Goal: Transaction & Acquisition: Purchase product/service

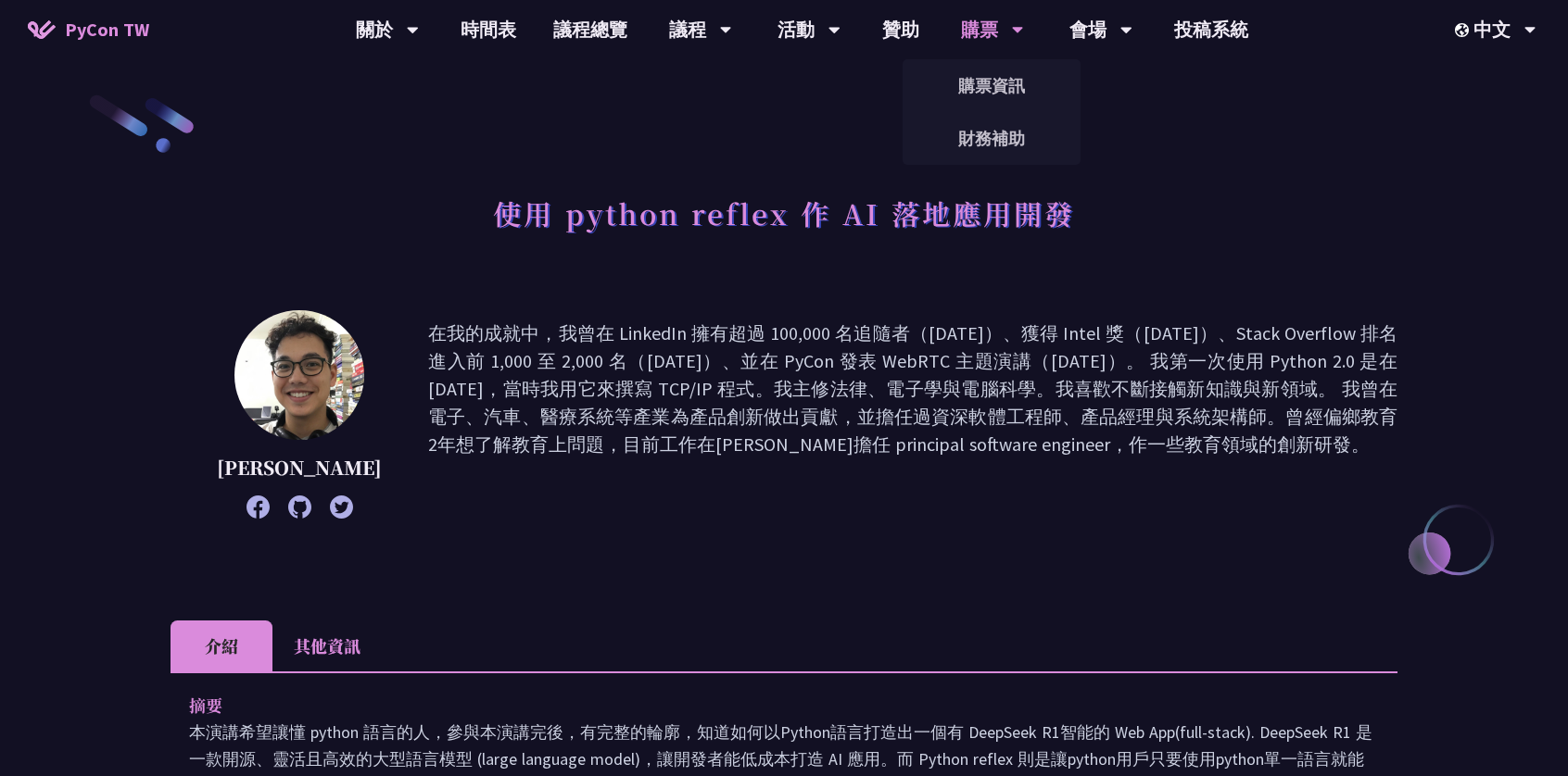
click at [419, 26] on div "購票" at bounding box center [387, 29] width 63 height 59
click at [975, 85] on link "購票資訊" at bounding box center [992, 86] width 178 height 43
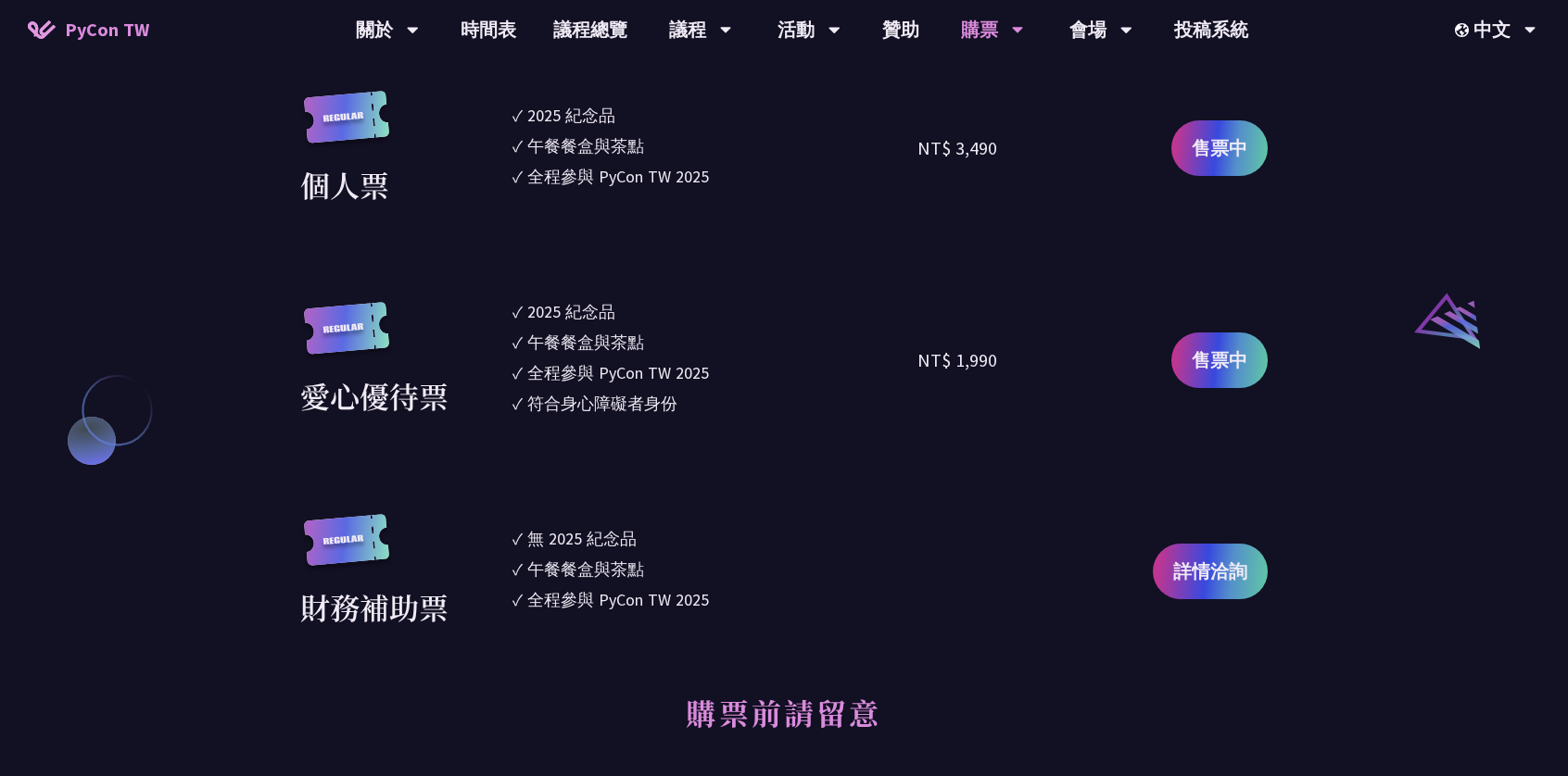
scroll to position [1852, 0]
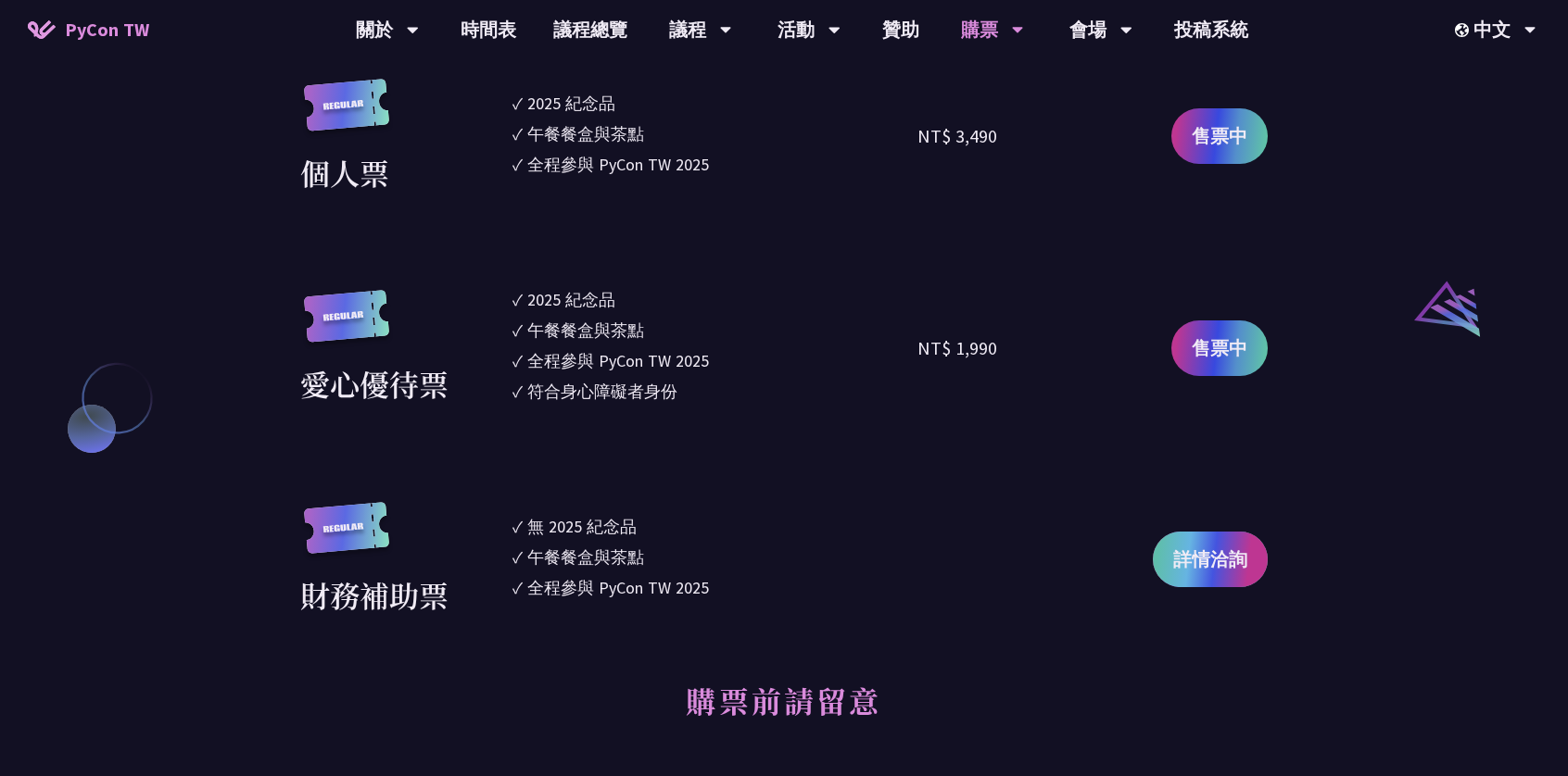
click at [1203, 581] on link "詳情洽詢" at bounding box center [1210, 559] width 115 height 56
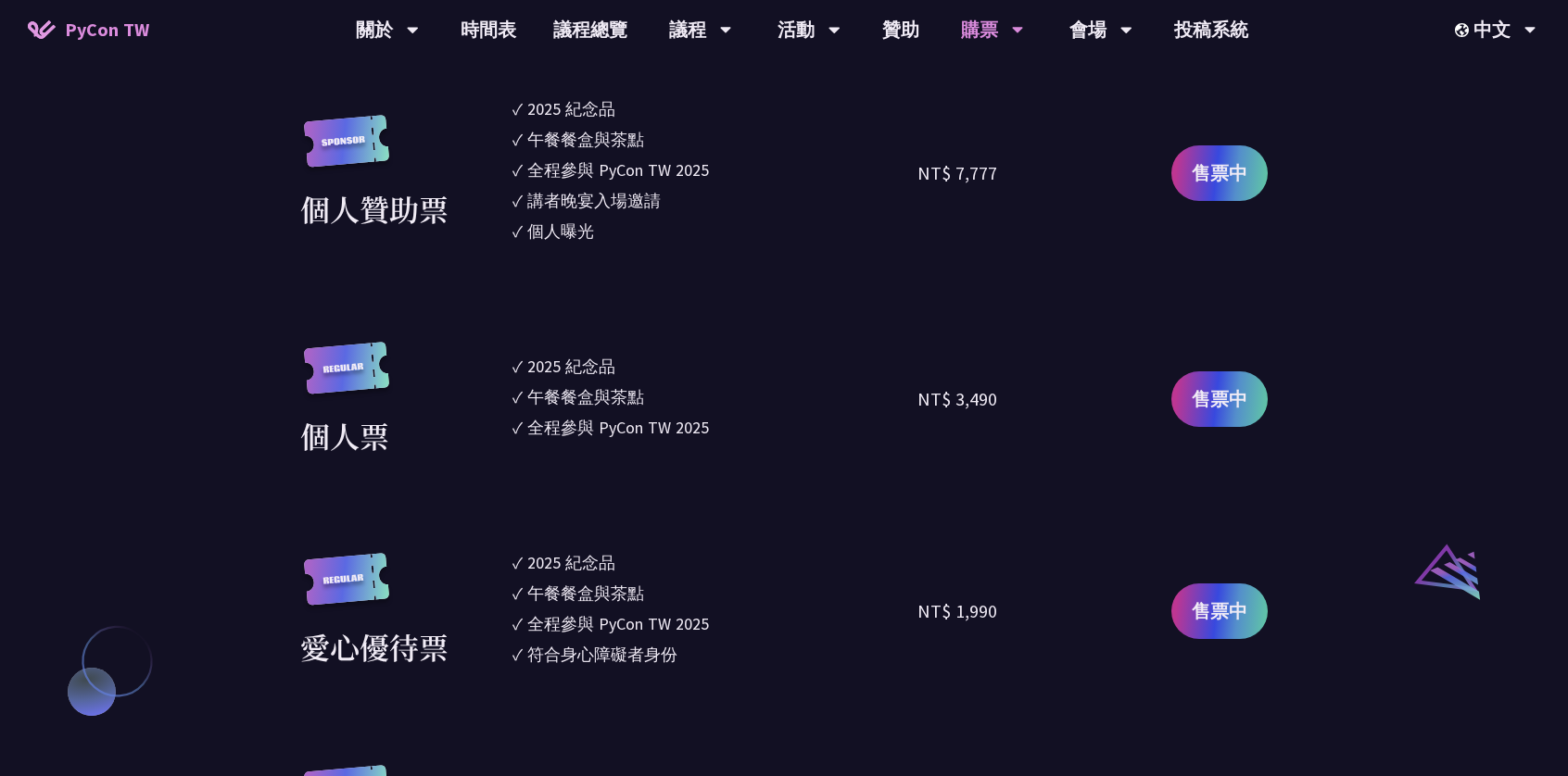
scroll to position [1575, 0]
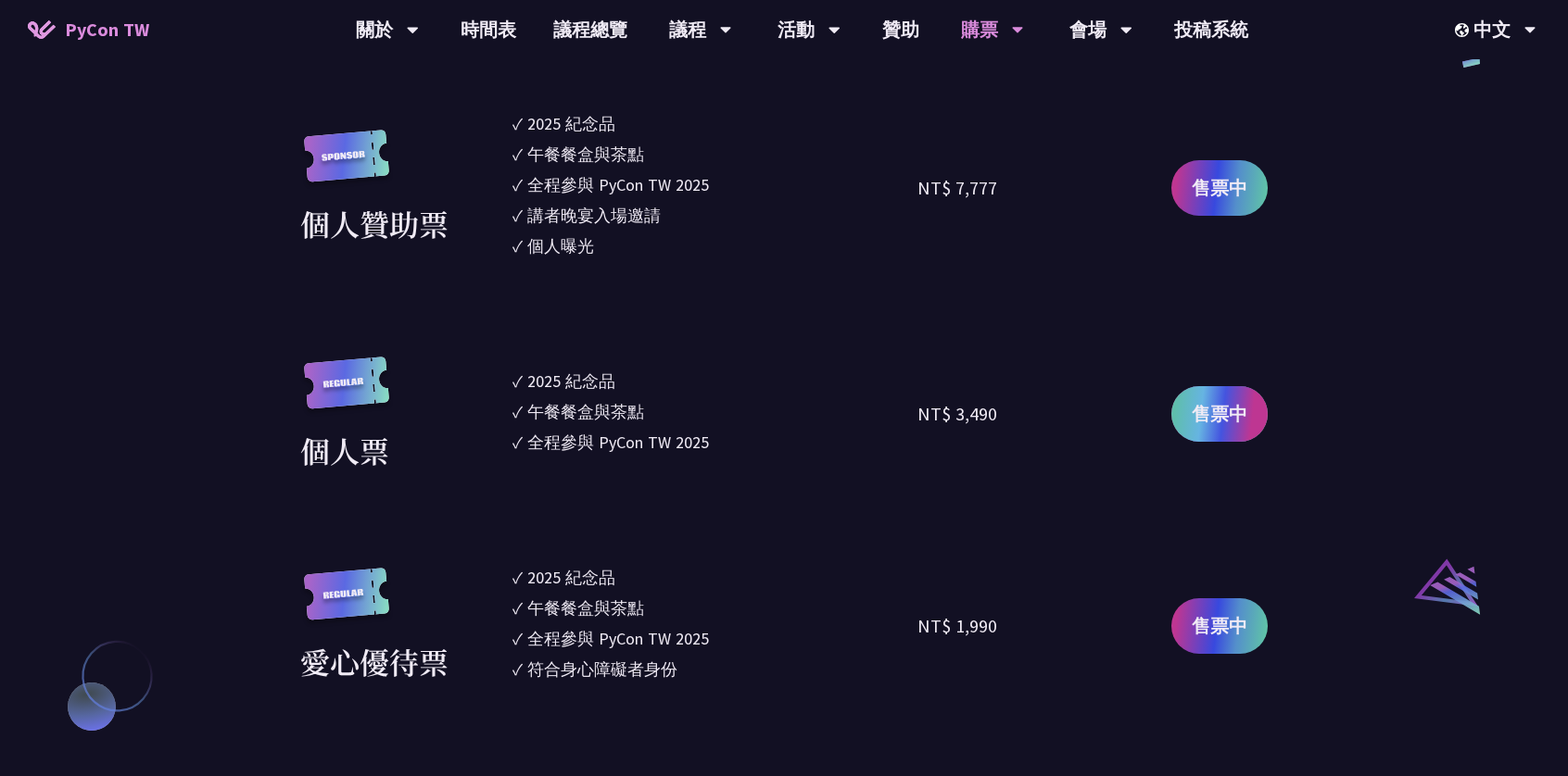
click at [1210, 412] on span "售票中" at bounding box center [1219, 413] width 56 height 27
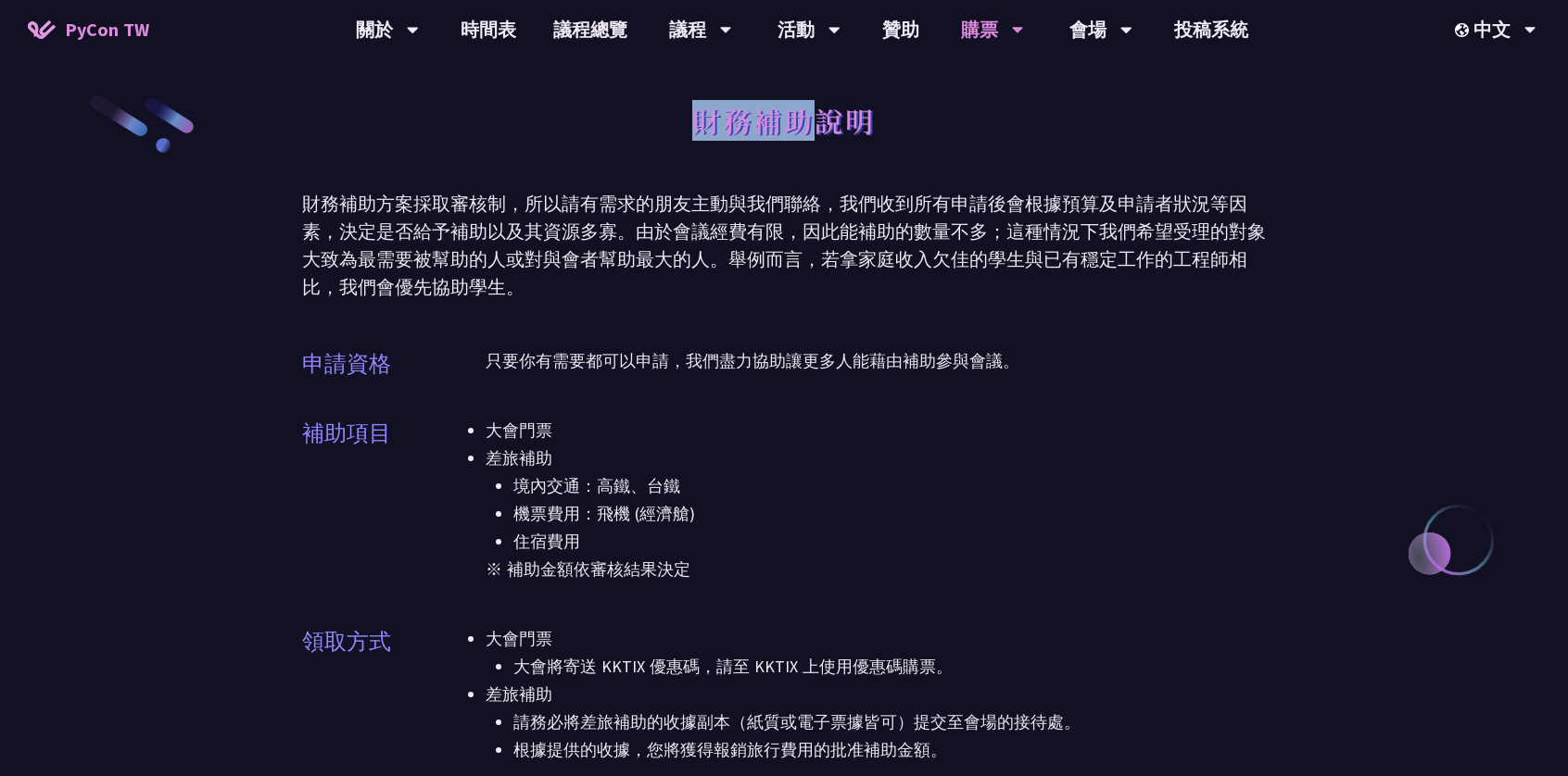
drag, startPoint x: 691, startPoint y: 124, endPoint x: 805, endPoint y: 134, distance: 114.4
click at [805, 134] on div "財務補助說明" at bounding box center [784, 140] width 964 height 97
copy h1 "財務補助"
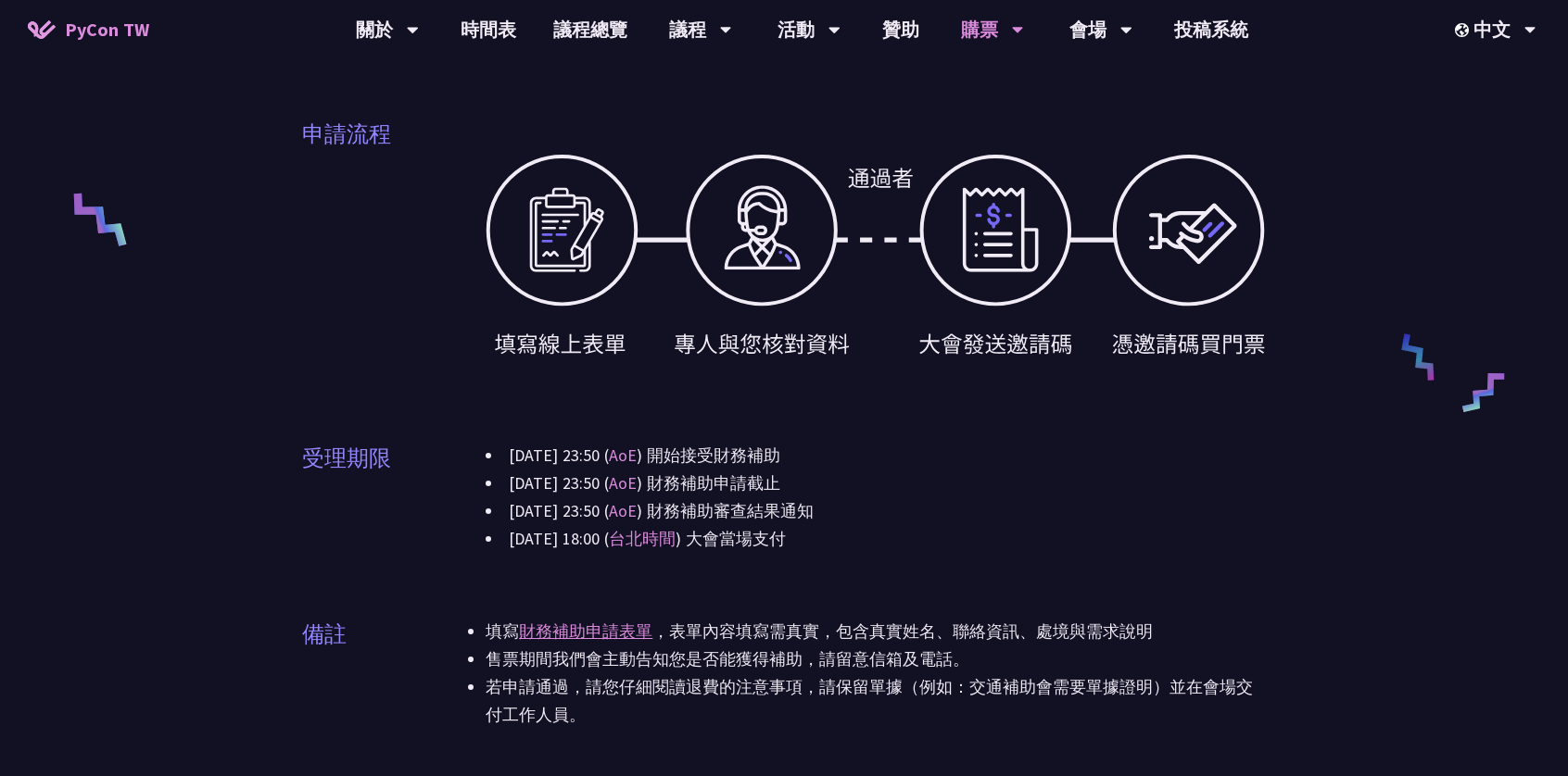
scroll to position [926, 0]
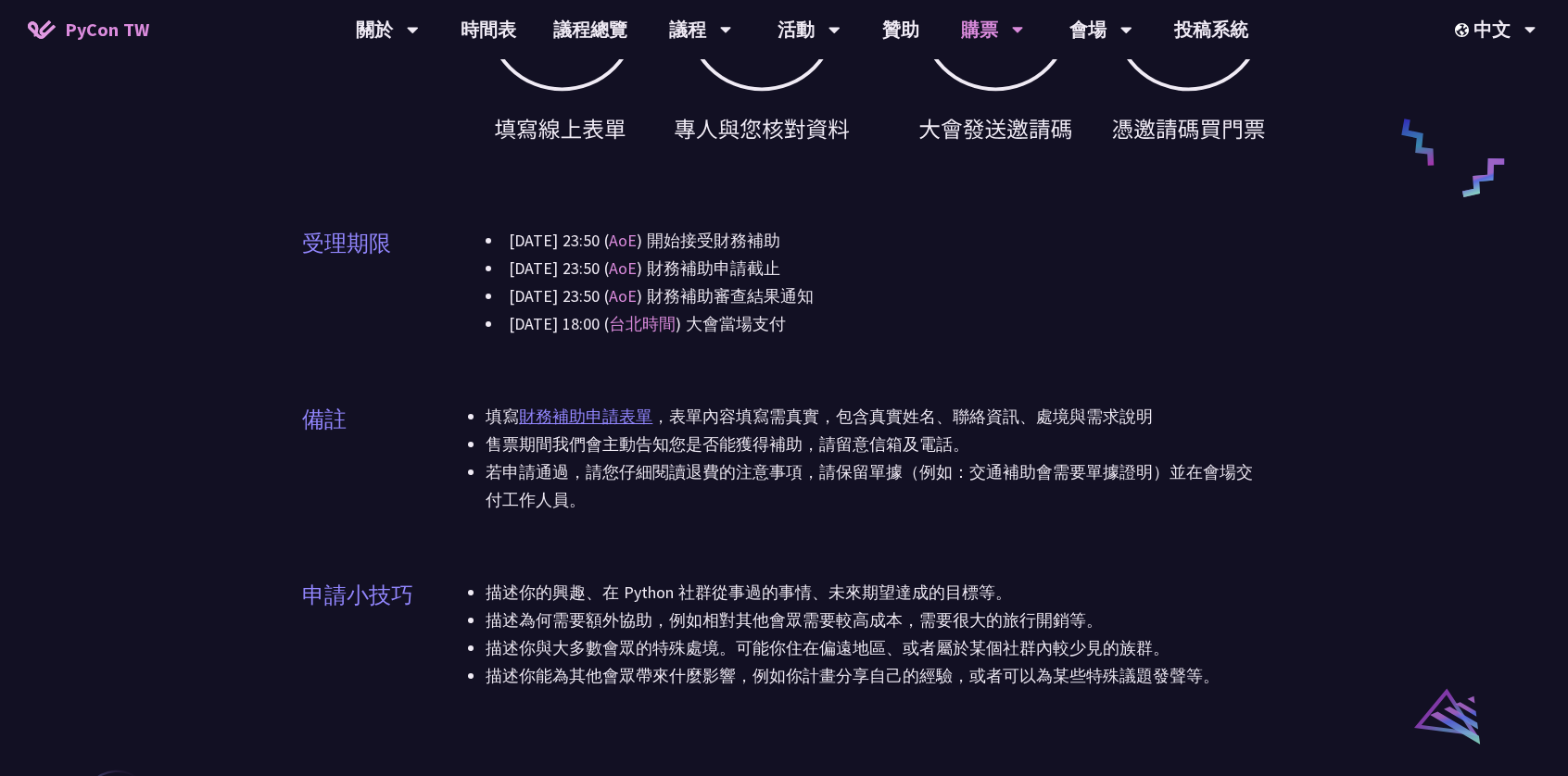
click at [604, 419] on link "財務補助申請表單" at bounding box center [585, 416] width 133 height 22
click at [1203, 371] on div "申請資格 只要你有需要都可以申請，我們盡力協助讓更多人能藉由補助參與會議。 補助項目 大會門票 差旅補助 境內交通：高鐵、台鐵 機票費用：飛機 (經濟艙) 住…" at bounding box center [784, 67] width 964 height 1292
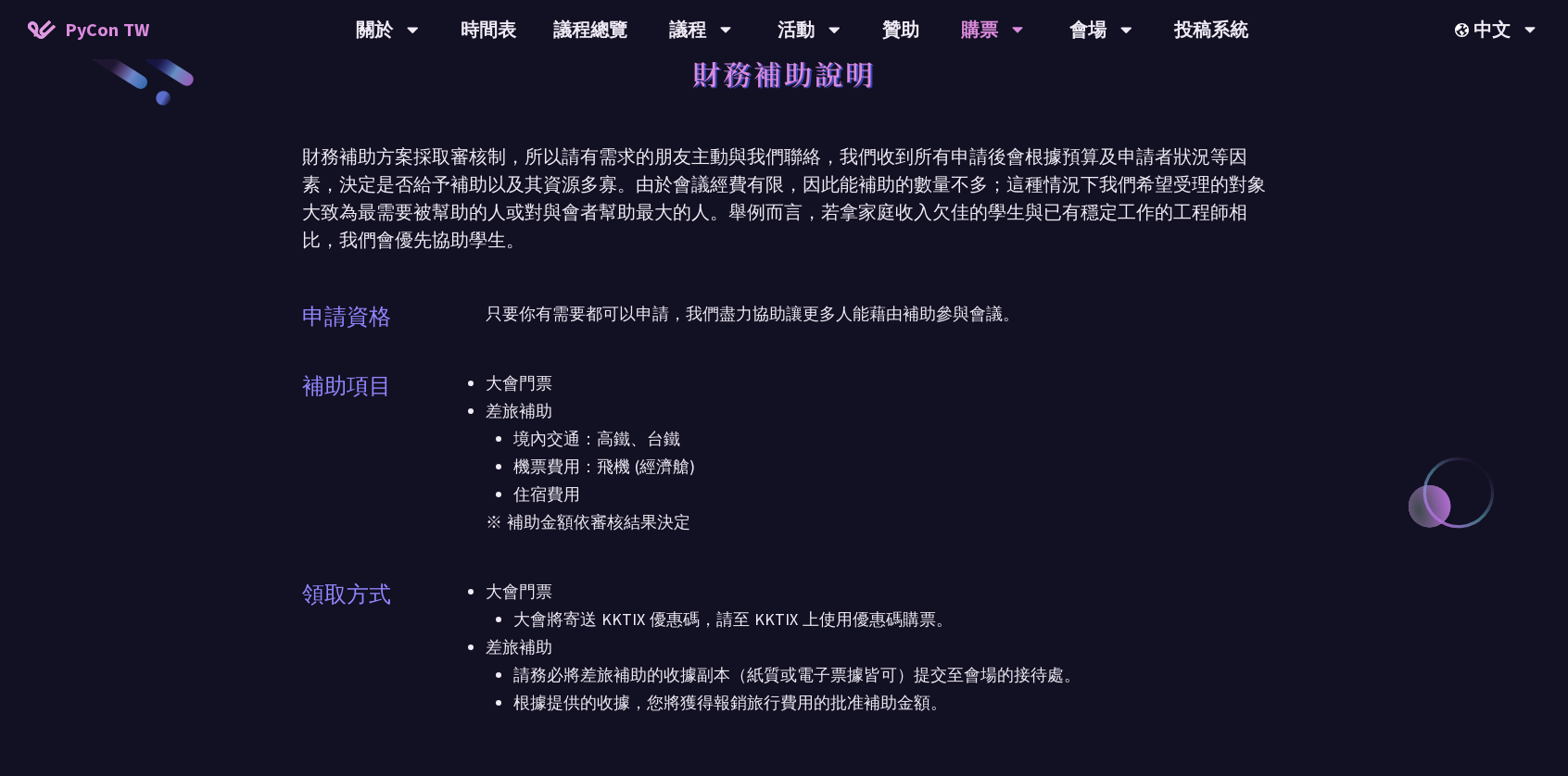
scroll to position [0, 0]
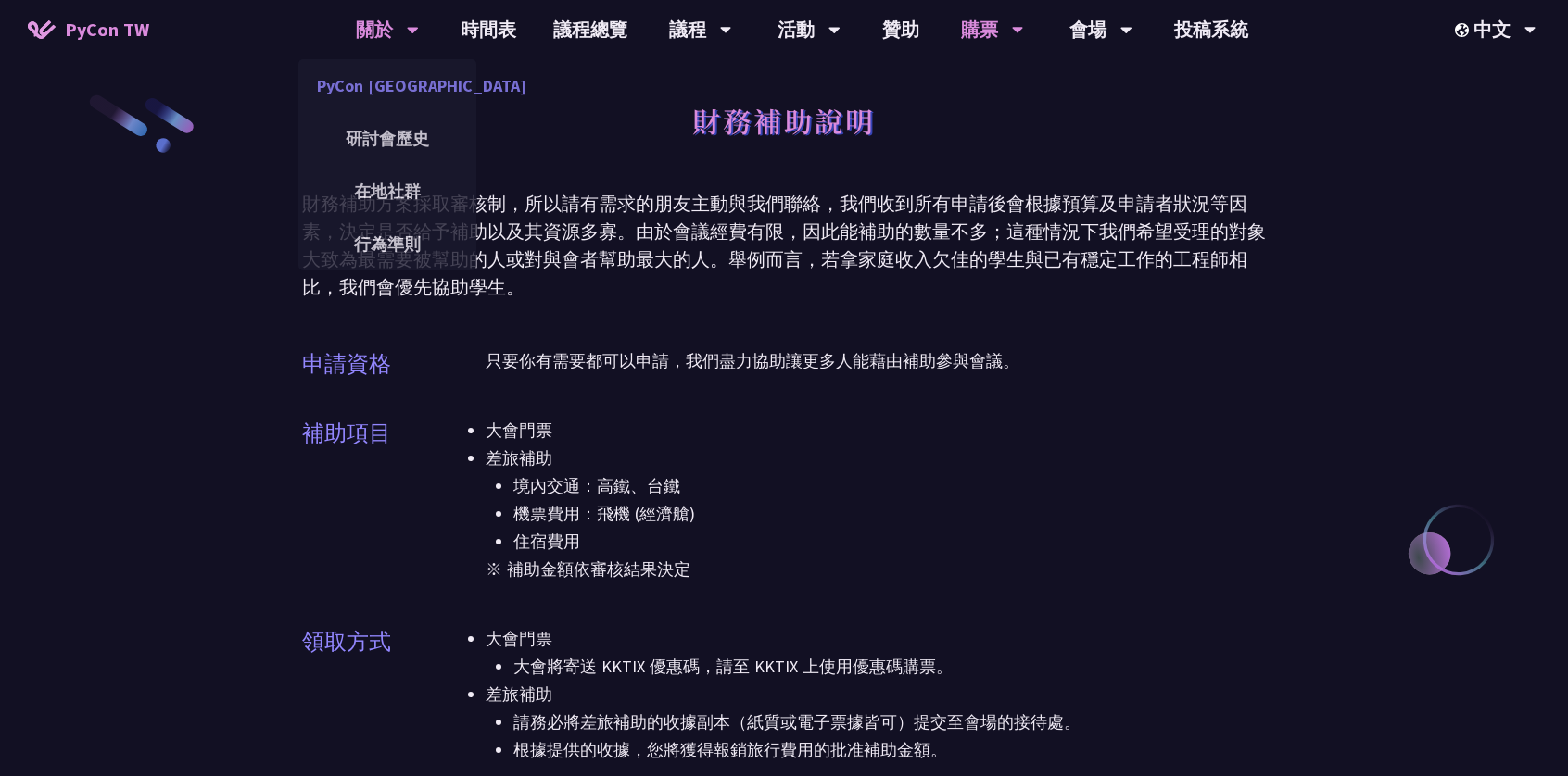
click at [369, 80] on link "PyCon [GEOGRAPHIC_DATA]" at bounding box center [387, 86] width 178 height 43
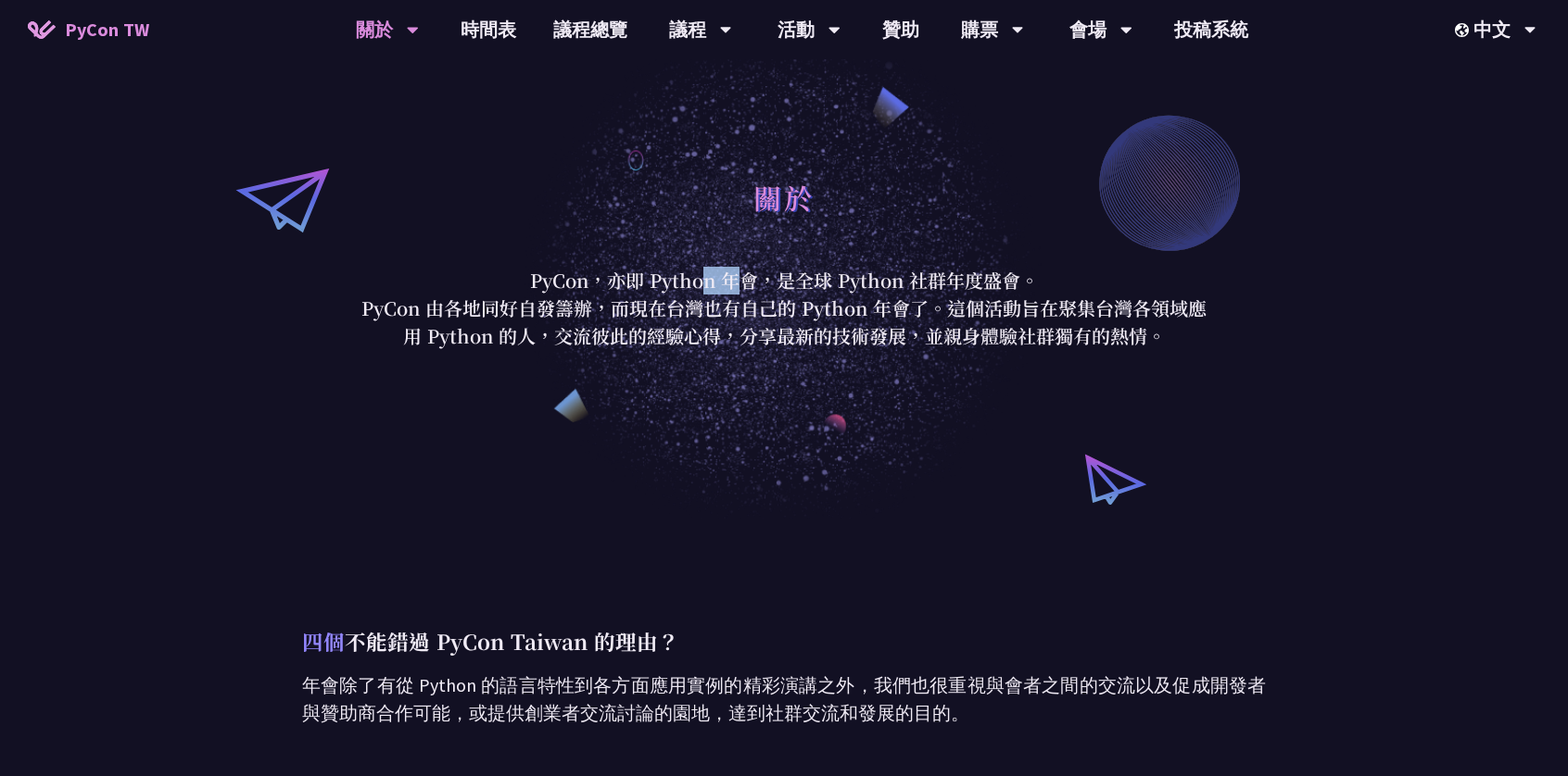
drag, startPoint x: 535, startPoint y: 272, endPoint x: 580, endPoint y: 279, distance: 45.5
click at [580, 279] on p "PyCon，亦即 Python 年會，是全球 Python 社群年度盛會。" at bounding box center [783, 280] width 861 height 27
click at [494, 287] on p "PyCon，亦即 Python 年會，是全球 Python 社群年度盛會。" at bounding box center [783, 280] width 861 height 27
drag, startPoint x: 530, startPoint y: 272, endPoint x: 592, endPoint y: 277, distance: 62.2
click at [592, 277] on p "PyCon，亦即 Python 年會，是全球 Python 社群年度盛會。" at bounding box center [783, 280] width 861 height 27
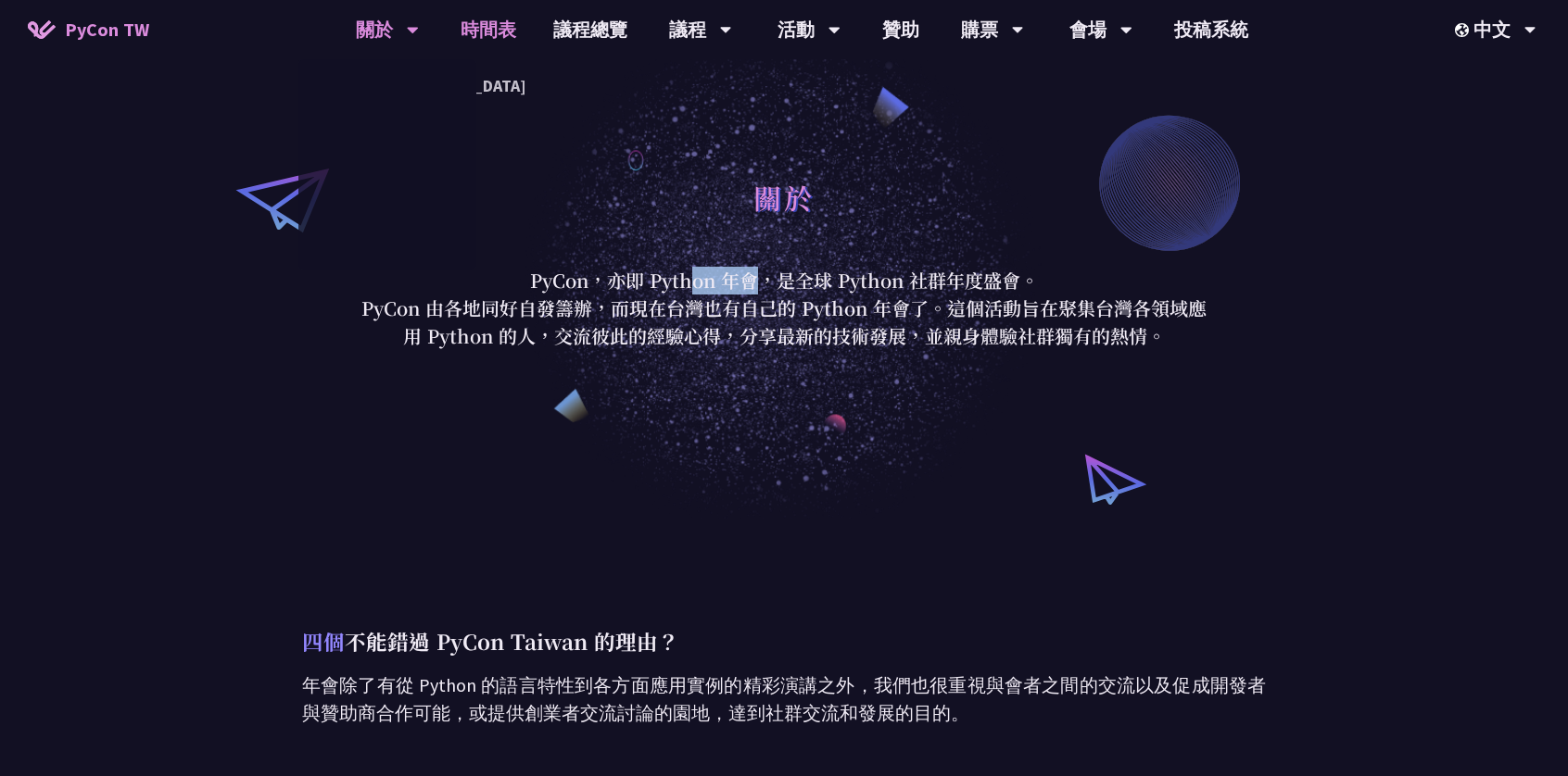
click at [500, 33] on link "時間表" at bounding box center [489, 29] width 92 height 59
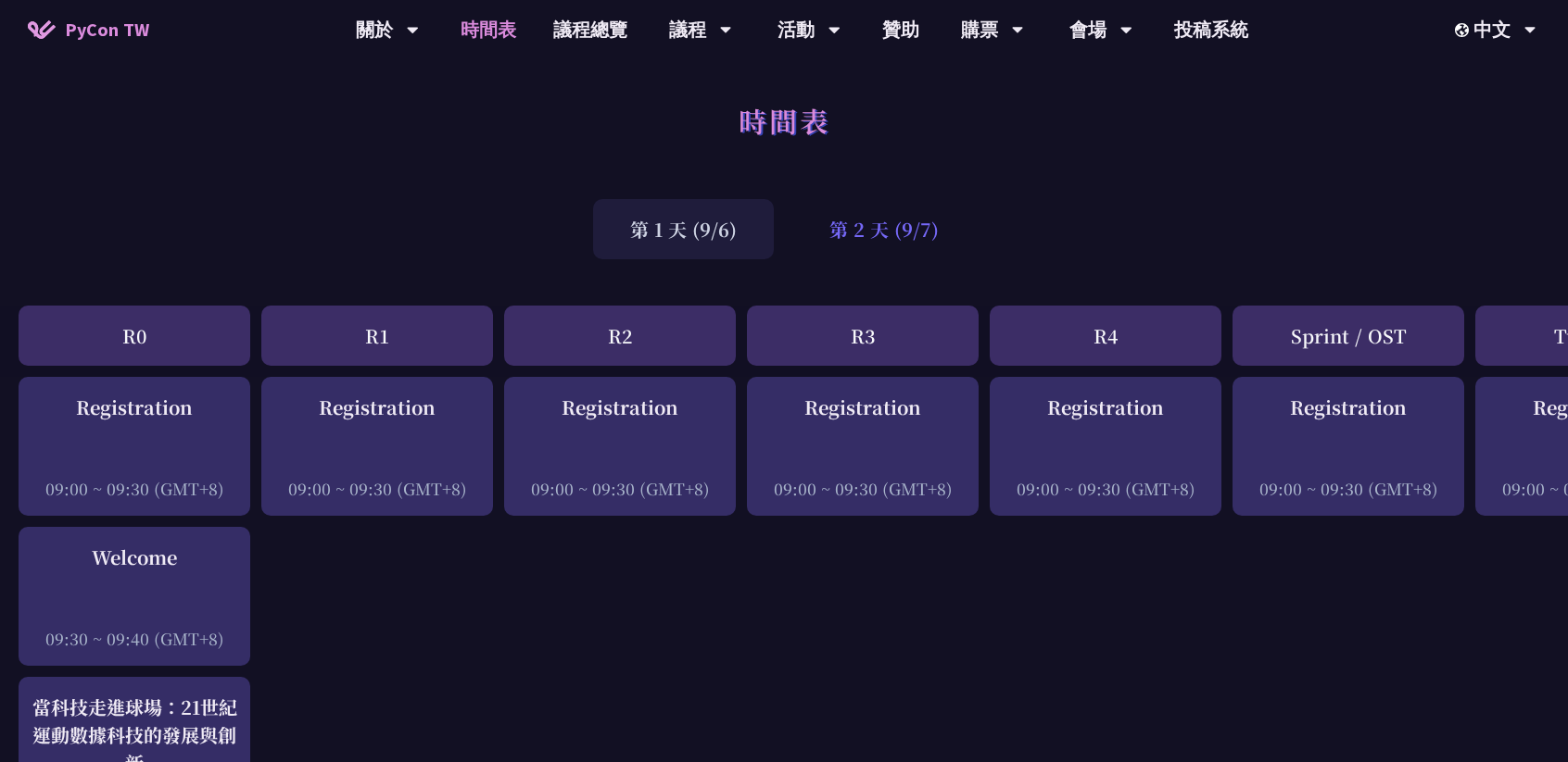
click at [859, 241] on div "第 2 天 (9/7)" at bounding box center [884, 229] width 183 height 60
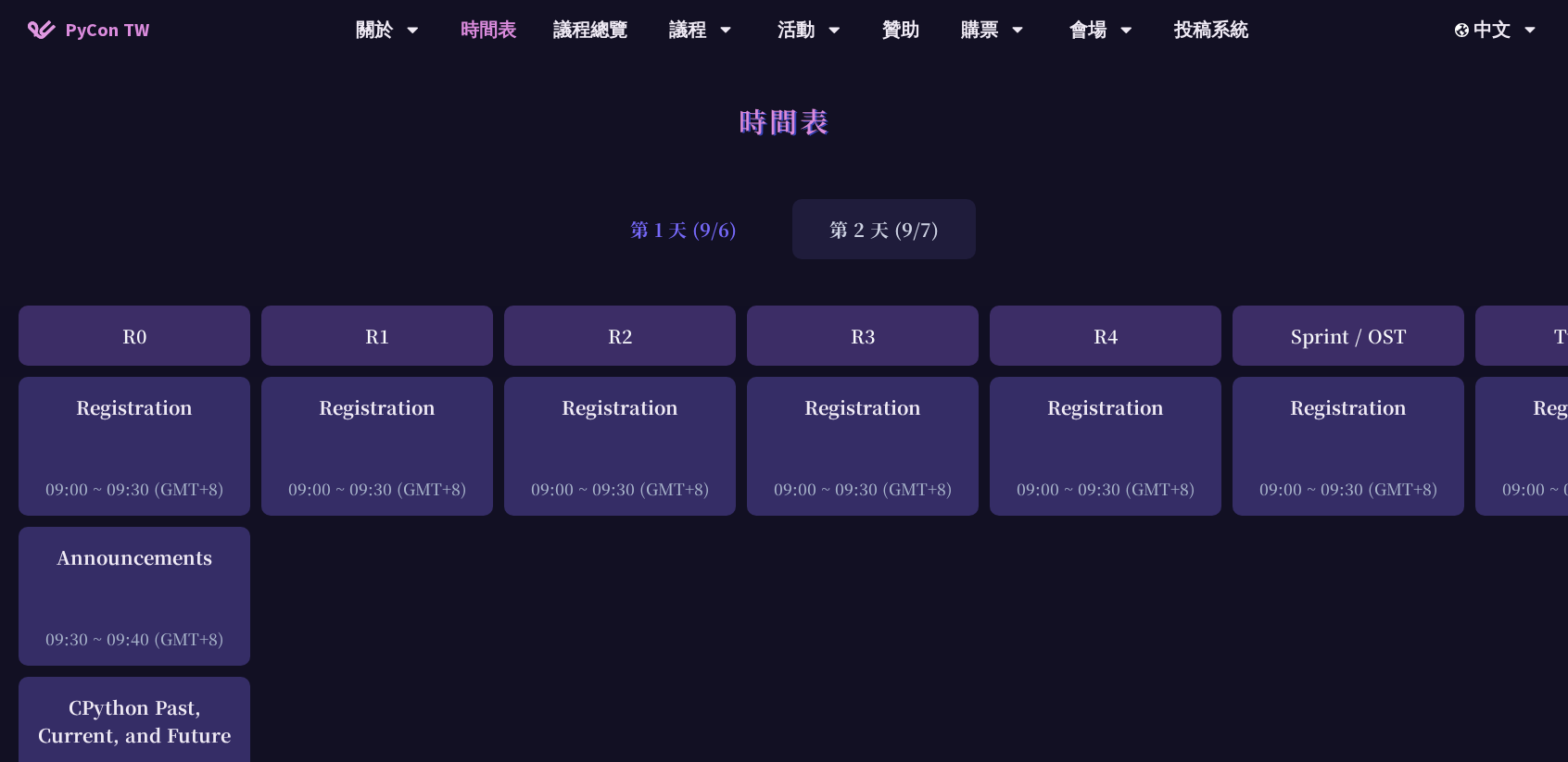
click at [712, 237] on div "第 1 天 (9/6)" at bounding box center [684, 229] width 181 height 60
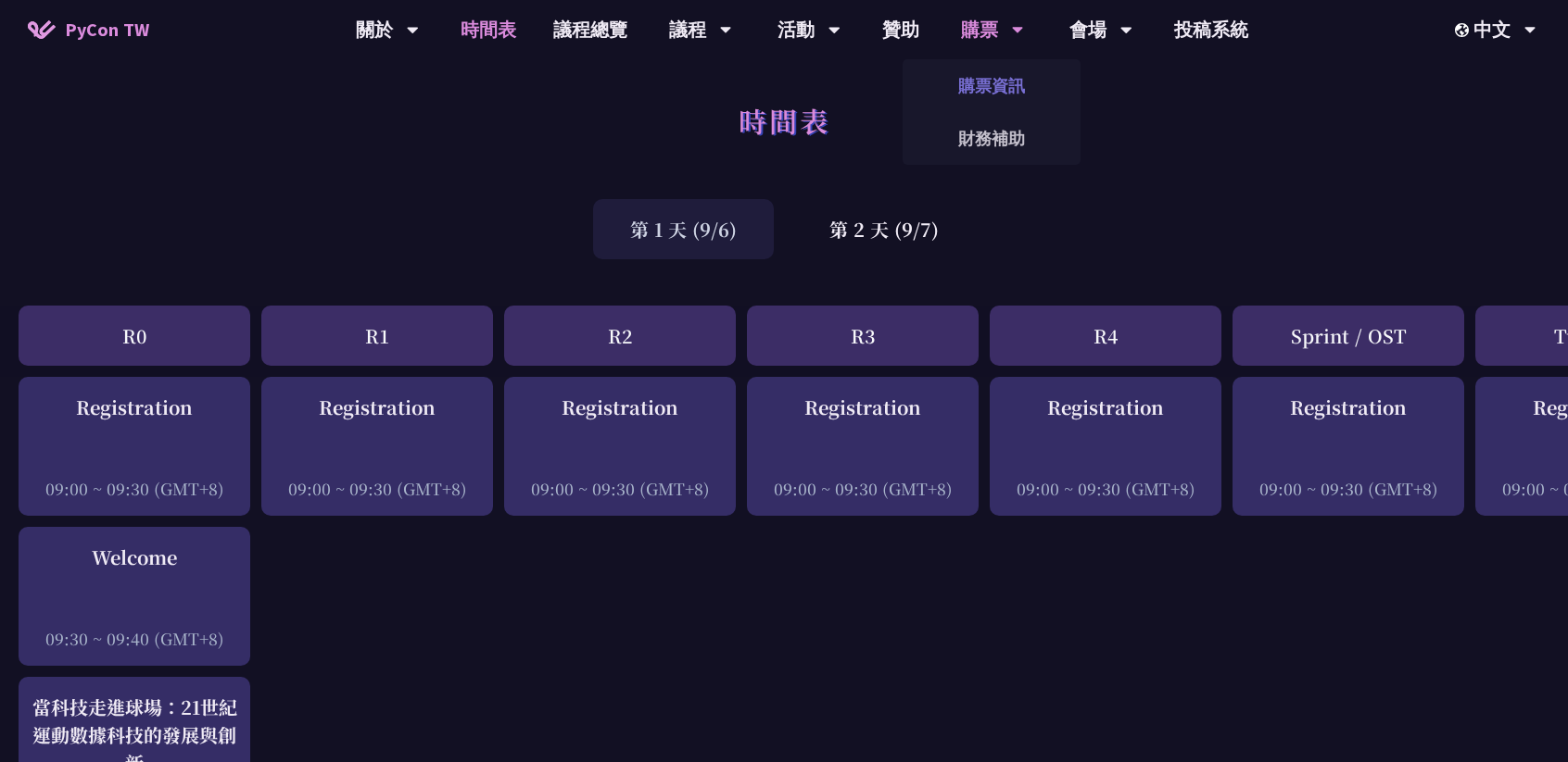
click at [988, 82] on link "購票資訊" at bounding box center [992, 86] width 178 height 43
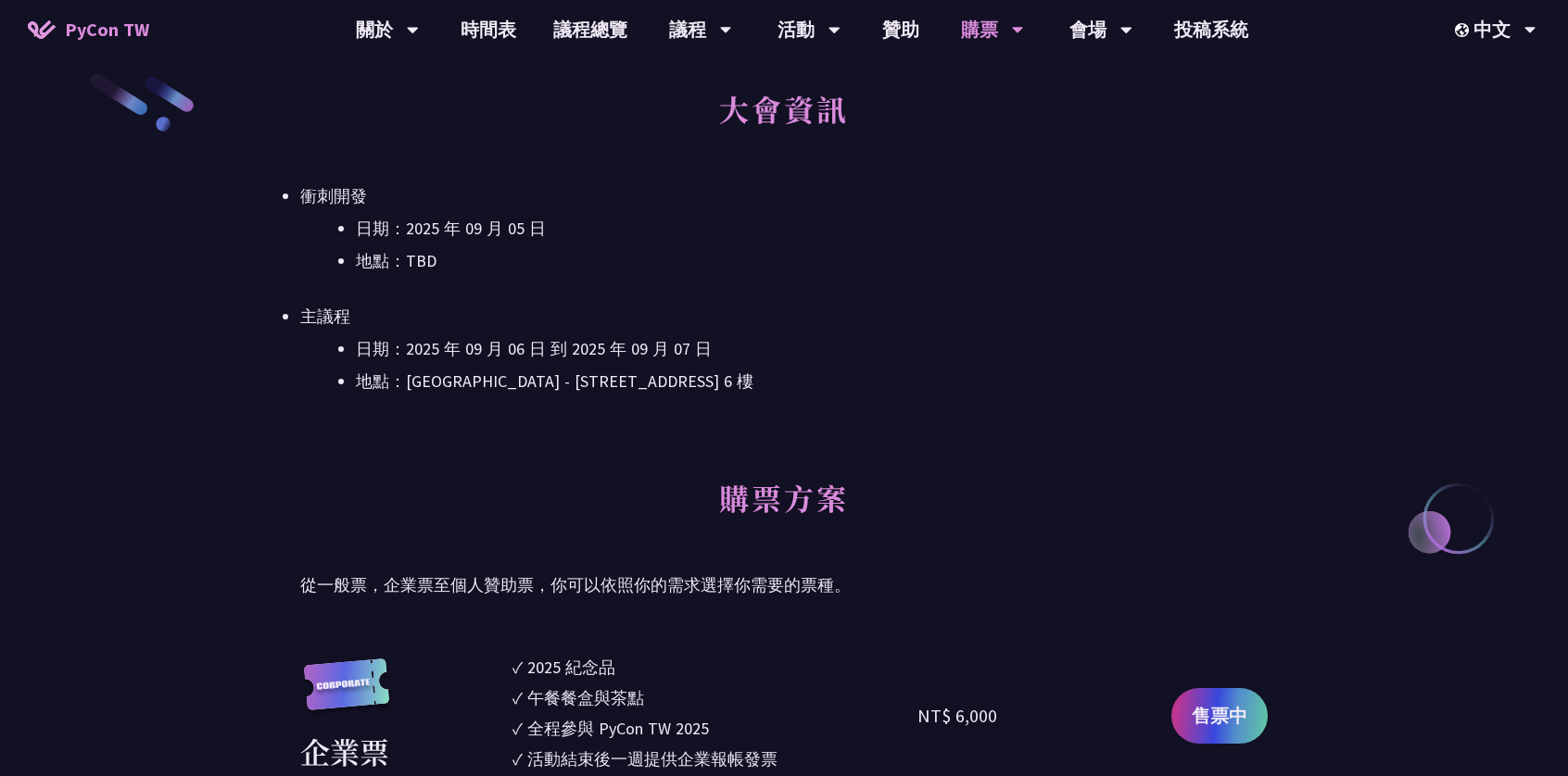
scroll to position [555, 0]
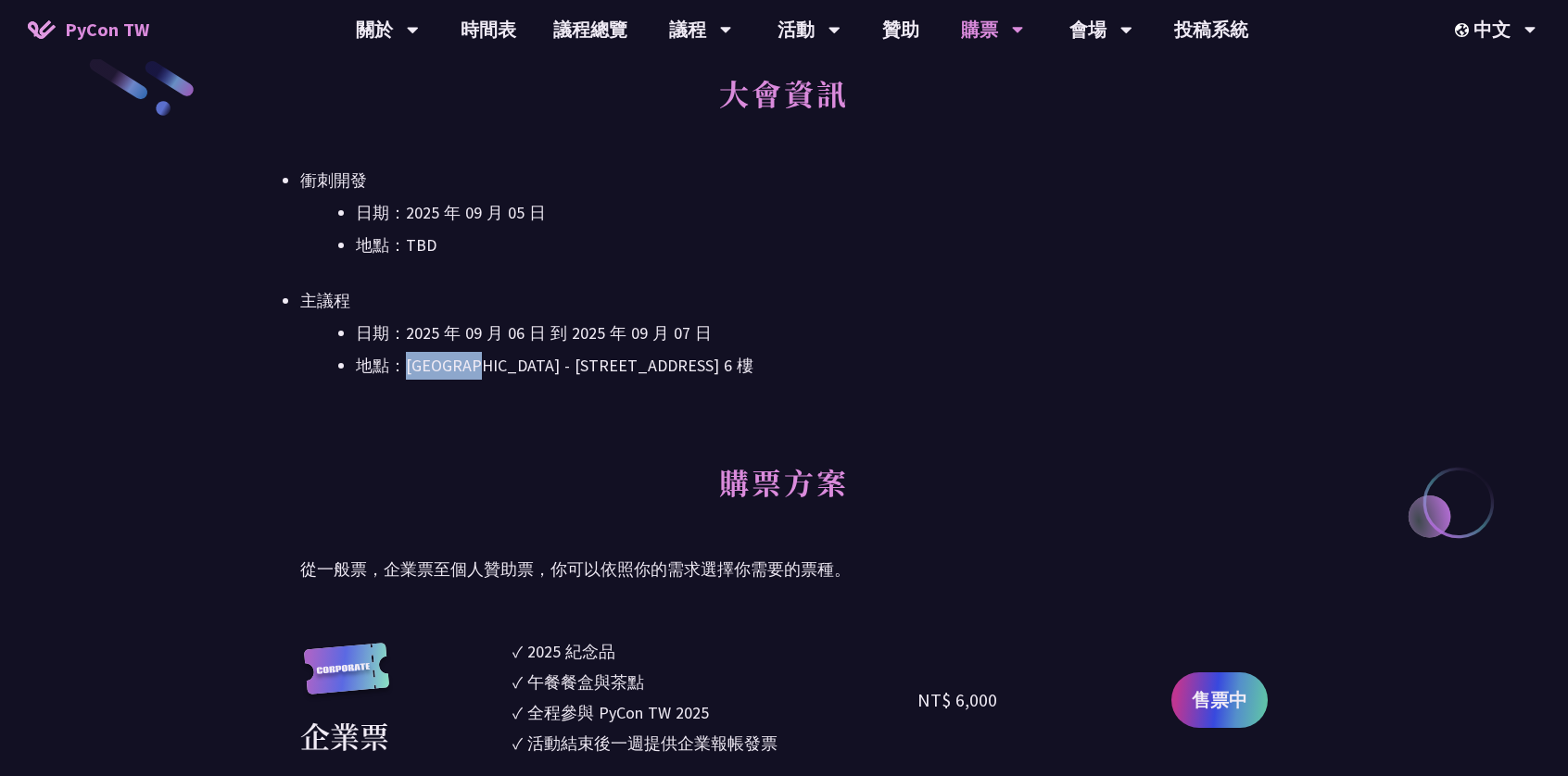
drag, startPoint x: 399, startPoint y: 369, endPoint x: 506, endPoint y: 371, distance: 107.0
click at [506, 371] on li "地點：[GEOGRAPHIC_DATA] - ​[STREET_ADDRESS]" at bounding box center [811, 365] width 912 height 27
click at [1157, 420] on div "大會資訊 衝刺開發 日期：2025 年 09 月 05 日 地點：TBD 主議程 日期：2025 年 09 月 06 日 到 2025 年 09 月 07 日…" at bounding box center [783, 250] width 967 height 389
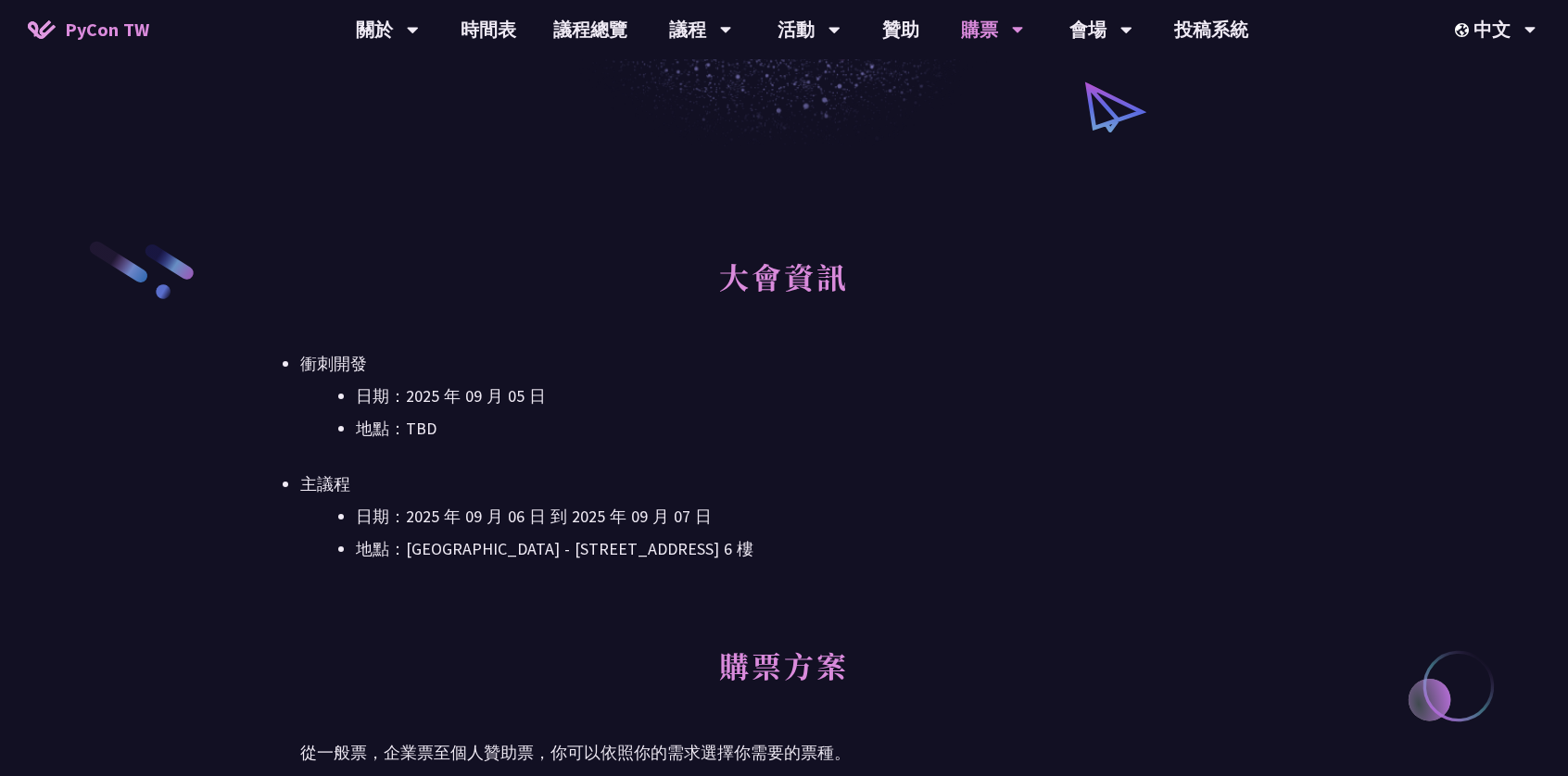
scroll to position [371, 0]
click at [570, 24] on link "議程總覽" at bounding box center [591, 29] width 111 height 59
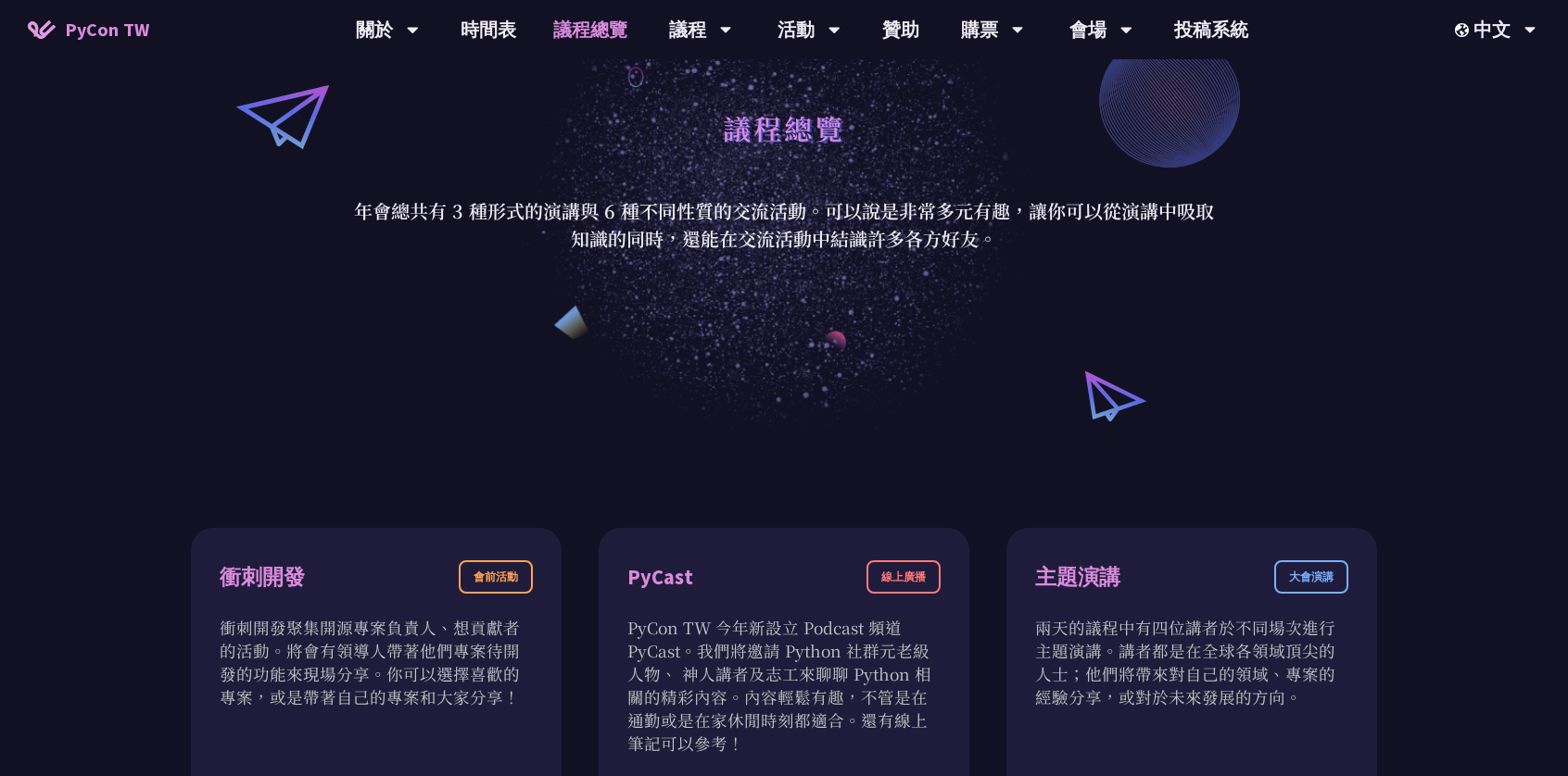
scroll to position [185, 0]
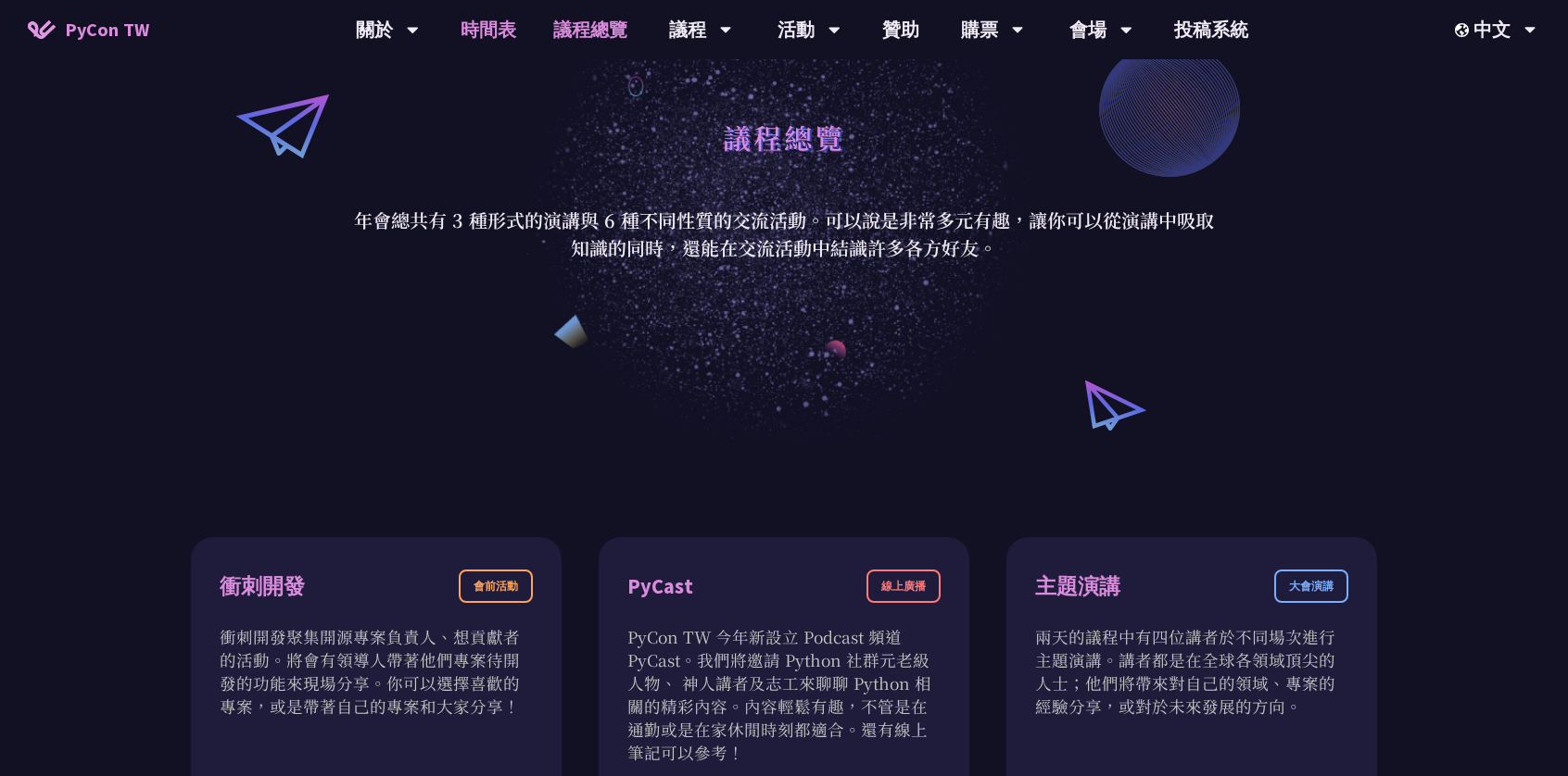
click at [498, 27] on link "時間表" at bounding box center [489, 29] width 92 height 59
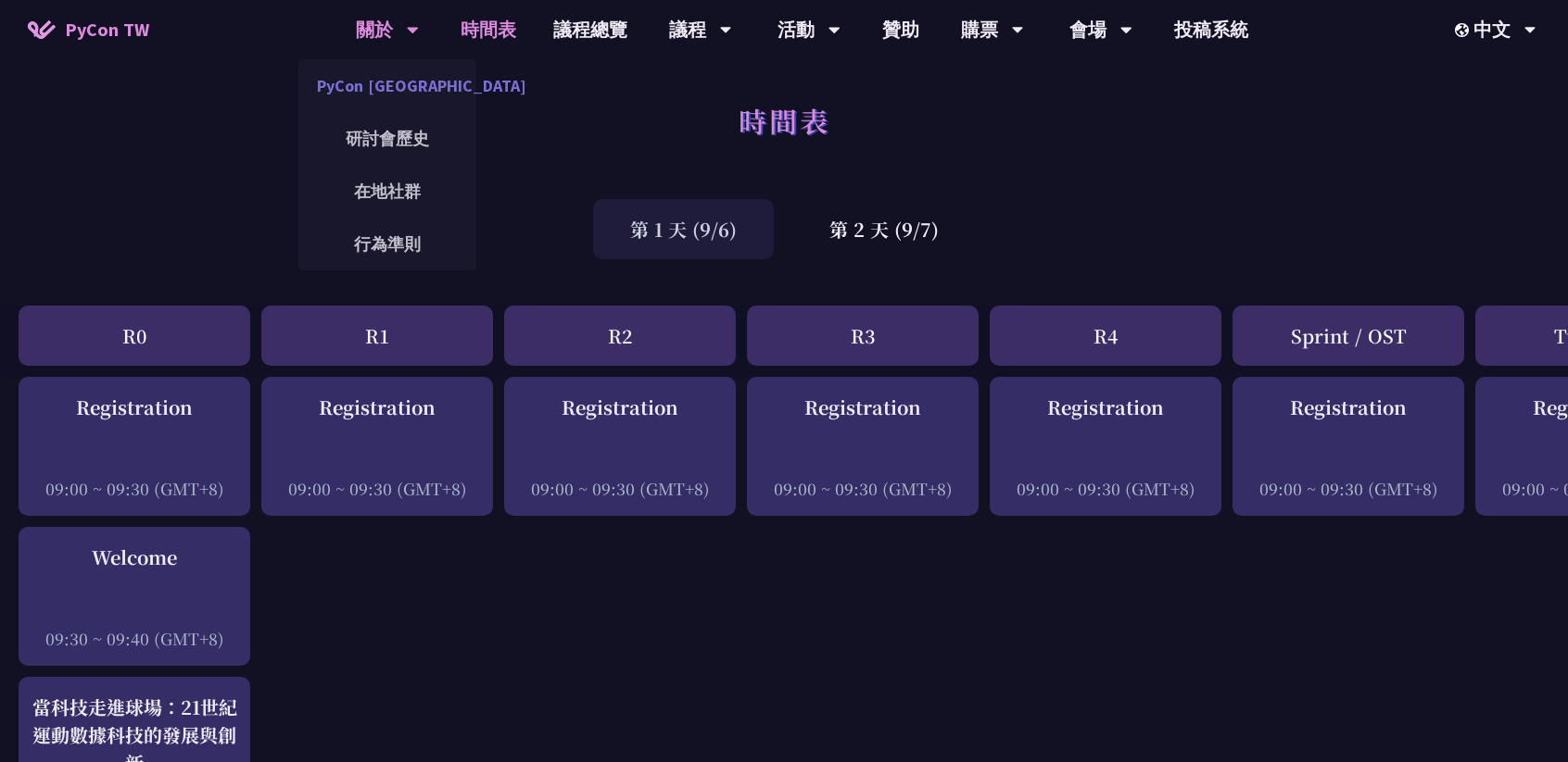
click at [386, 94] on link "PyCon [GEOGRAPHIC_DATA]" at bounding box center [387, 86] width 178 height 43
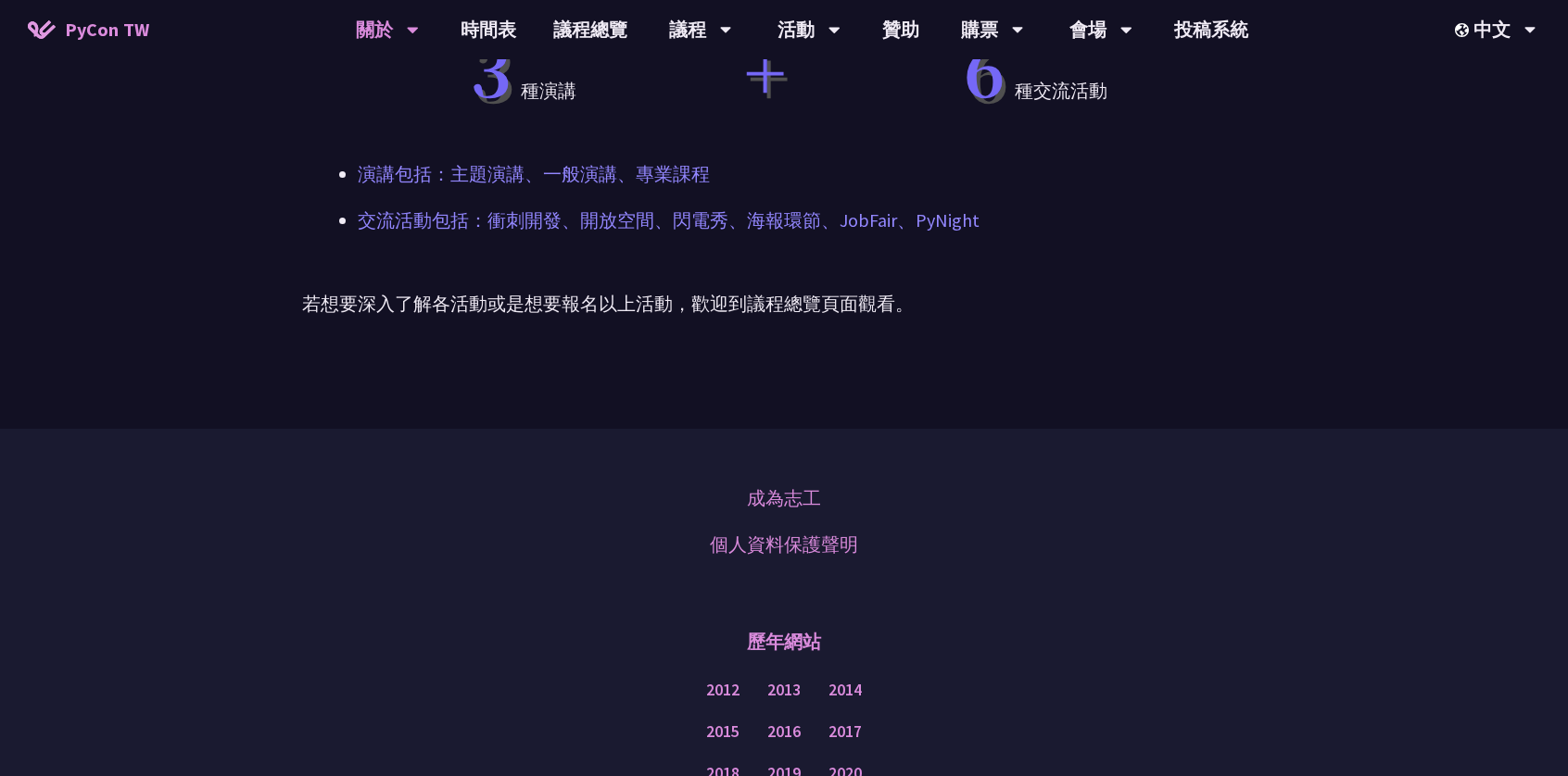
scroll to position [834, 0]
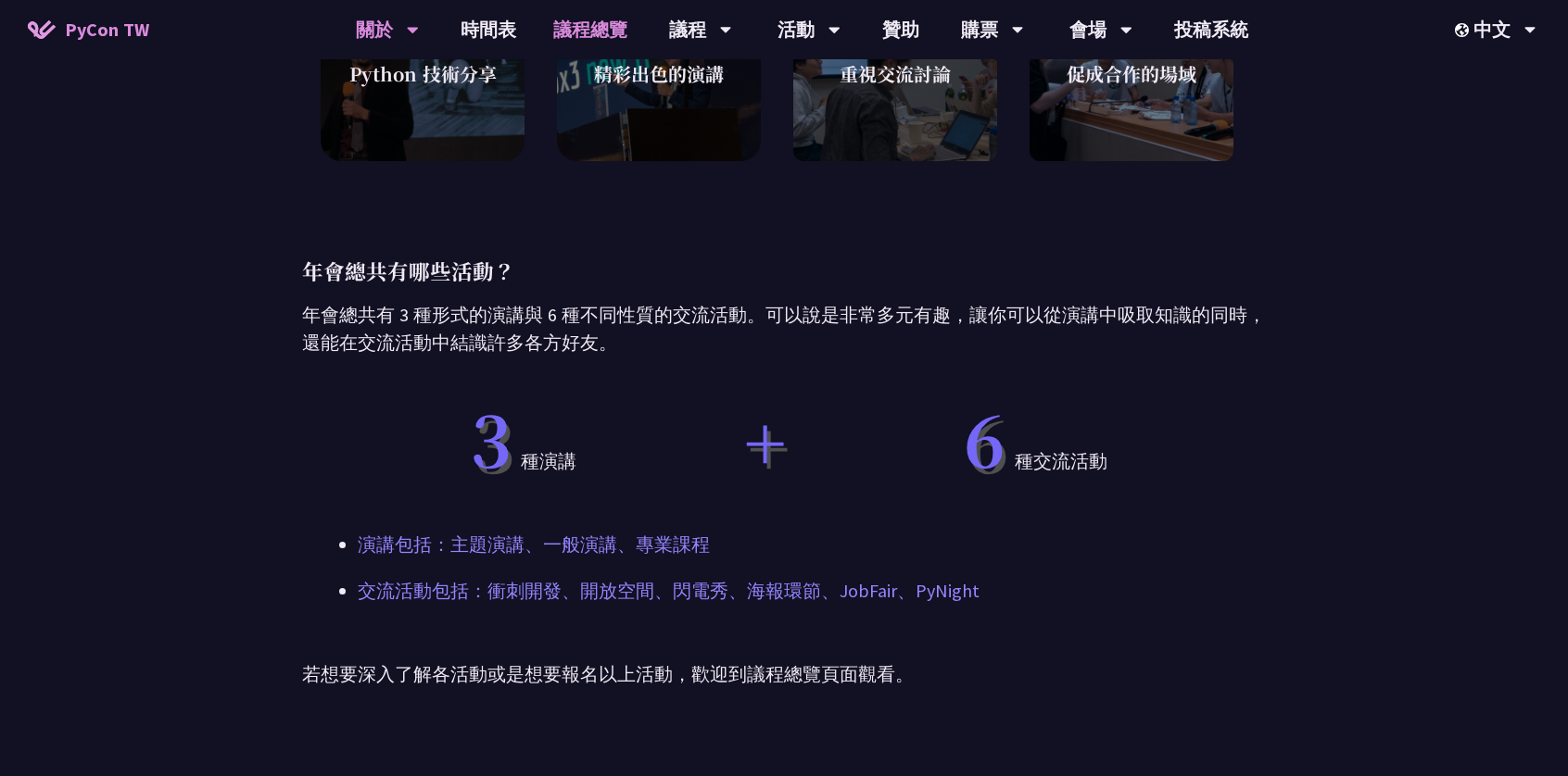
click at [609, 12] on link "議程總覽" at bounding box center [591, 29] width 111 height 59
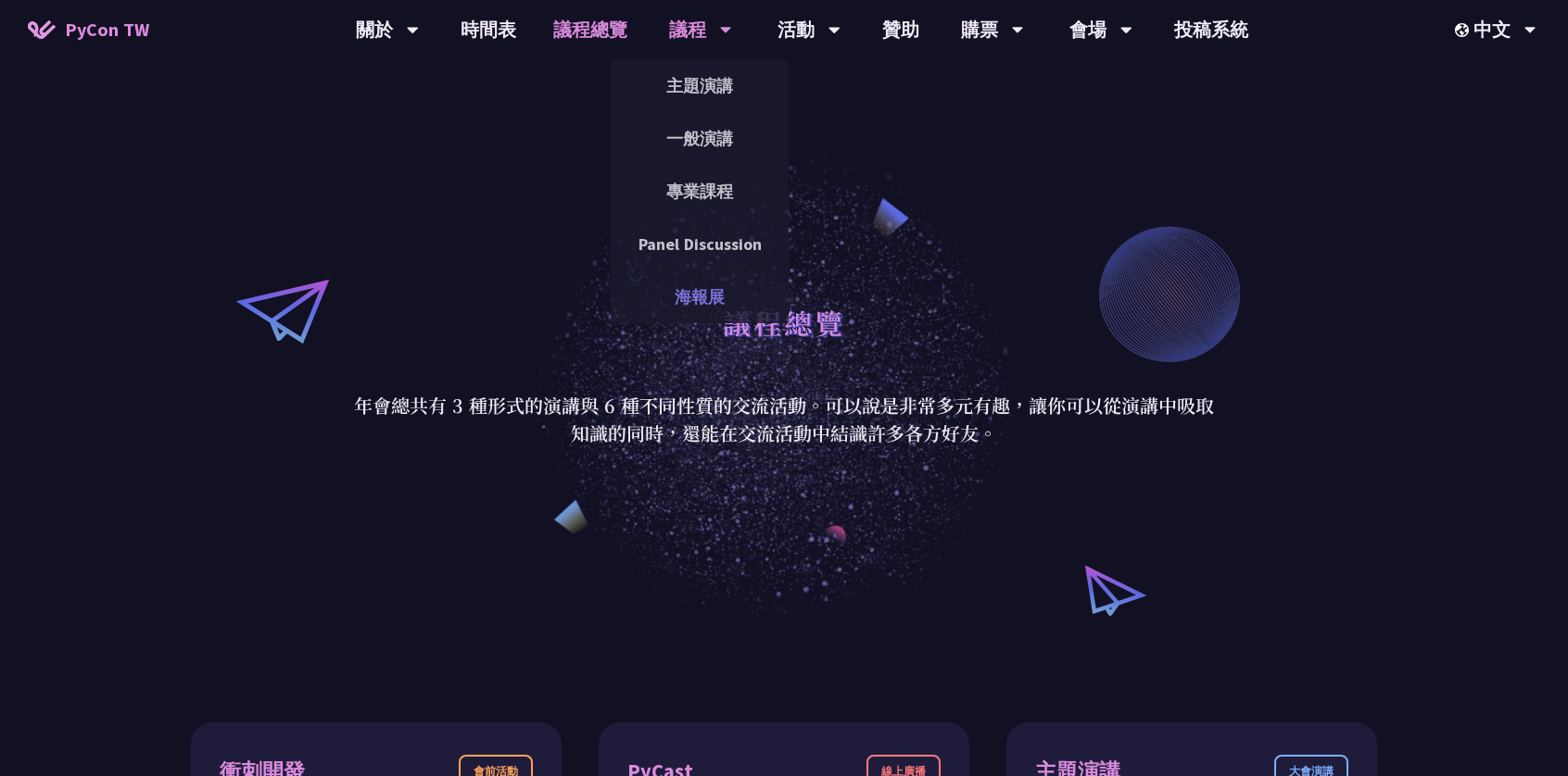
click at [692, 295] on link "海報展" at bounding box center [699, 297] width 178 height 43
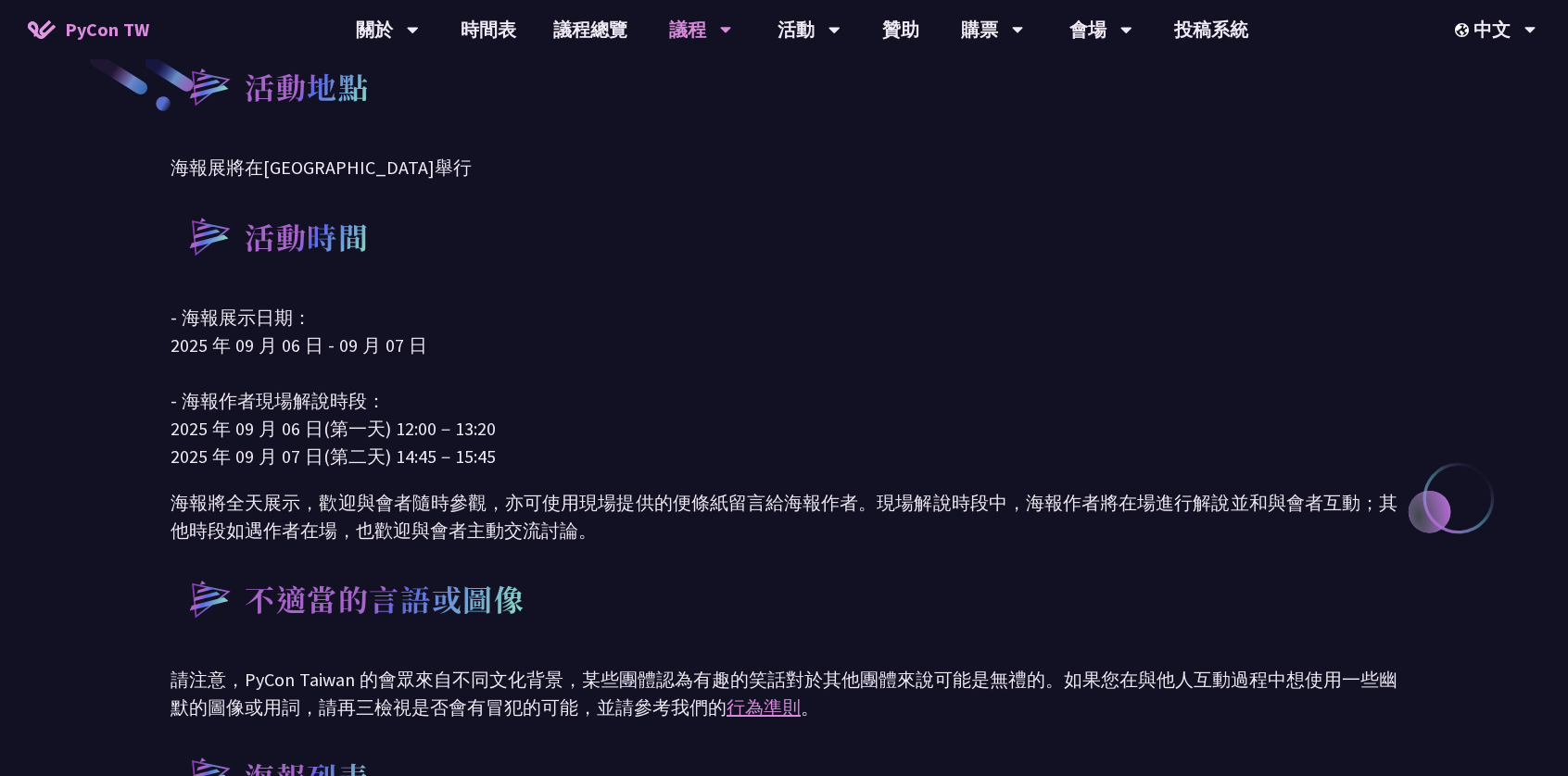
scroll to position [371, 0]
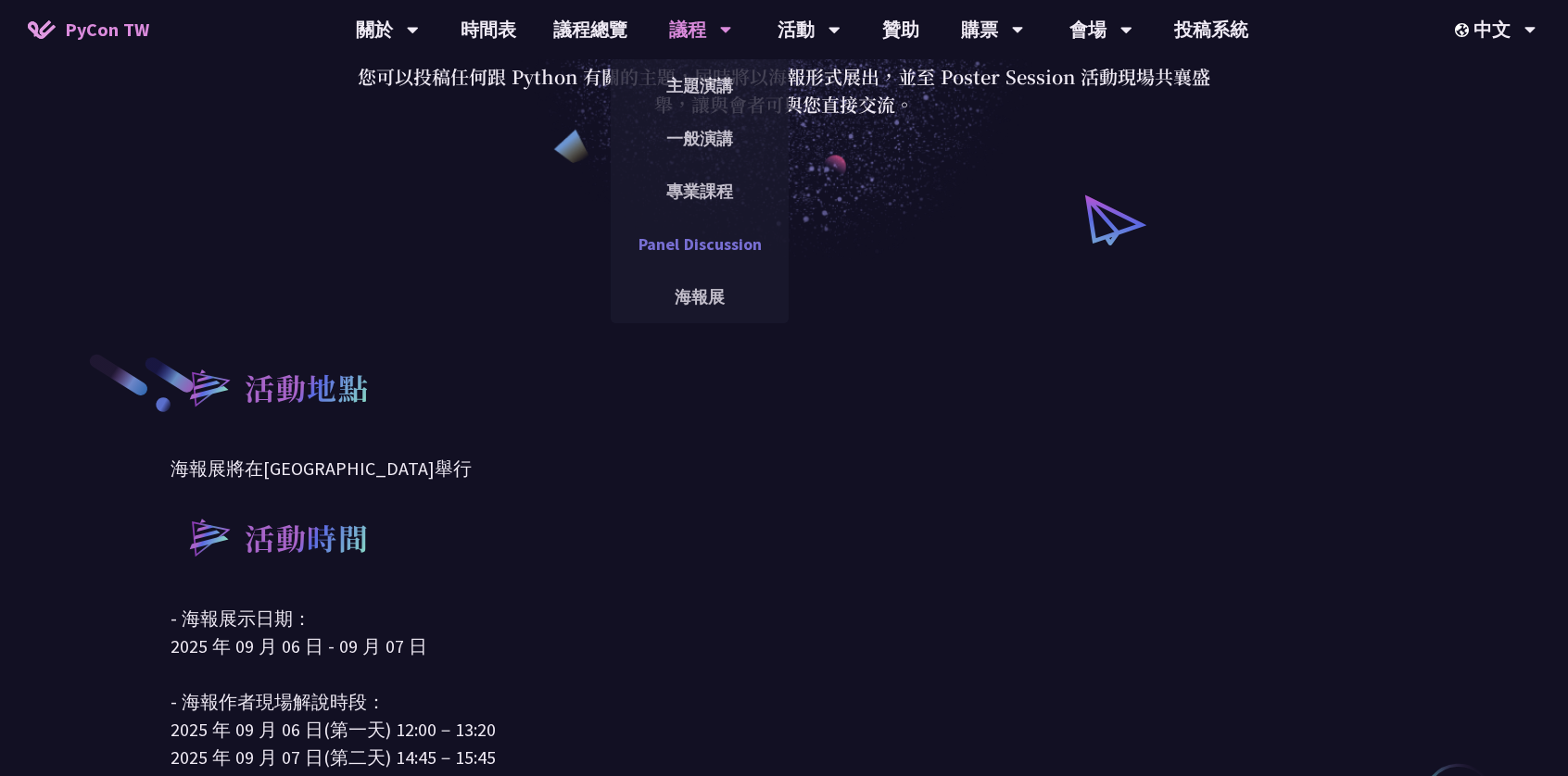
click at [707, 236] on link "Panel Discussion" at bounding box center [699, 244] width 178 height 43
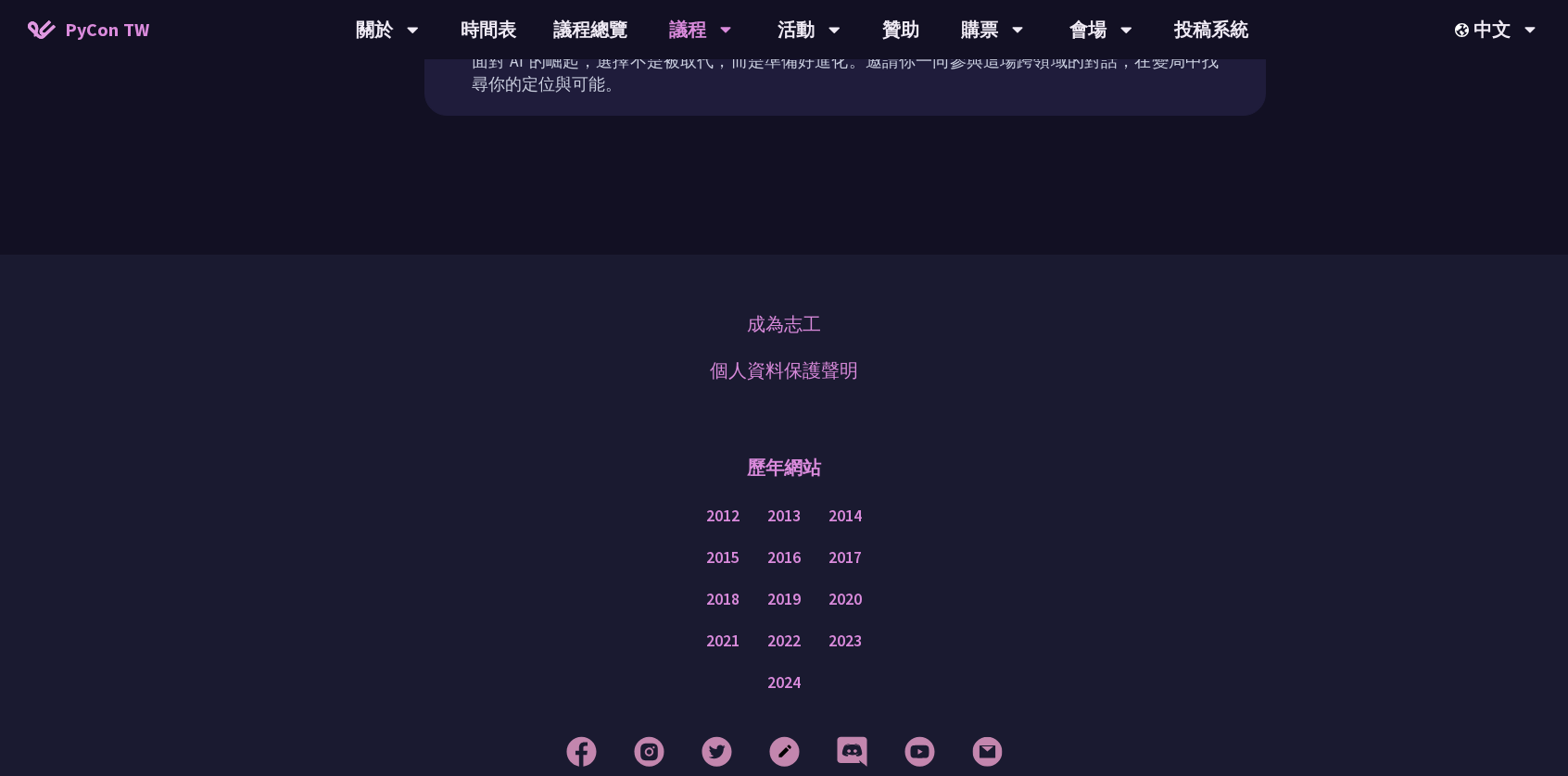
scroll to position [1112, 0]
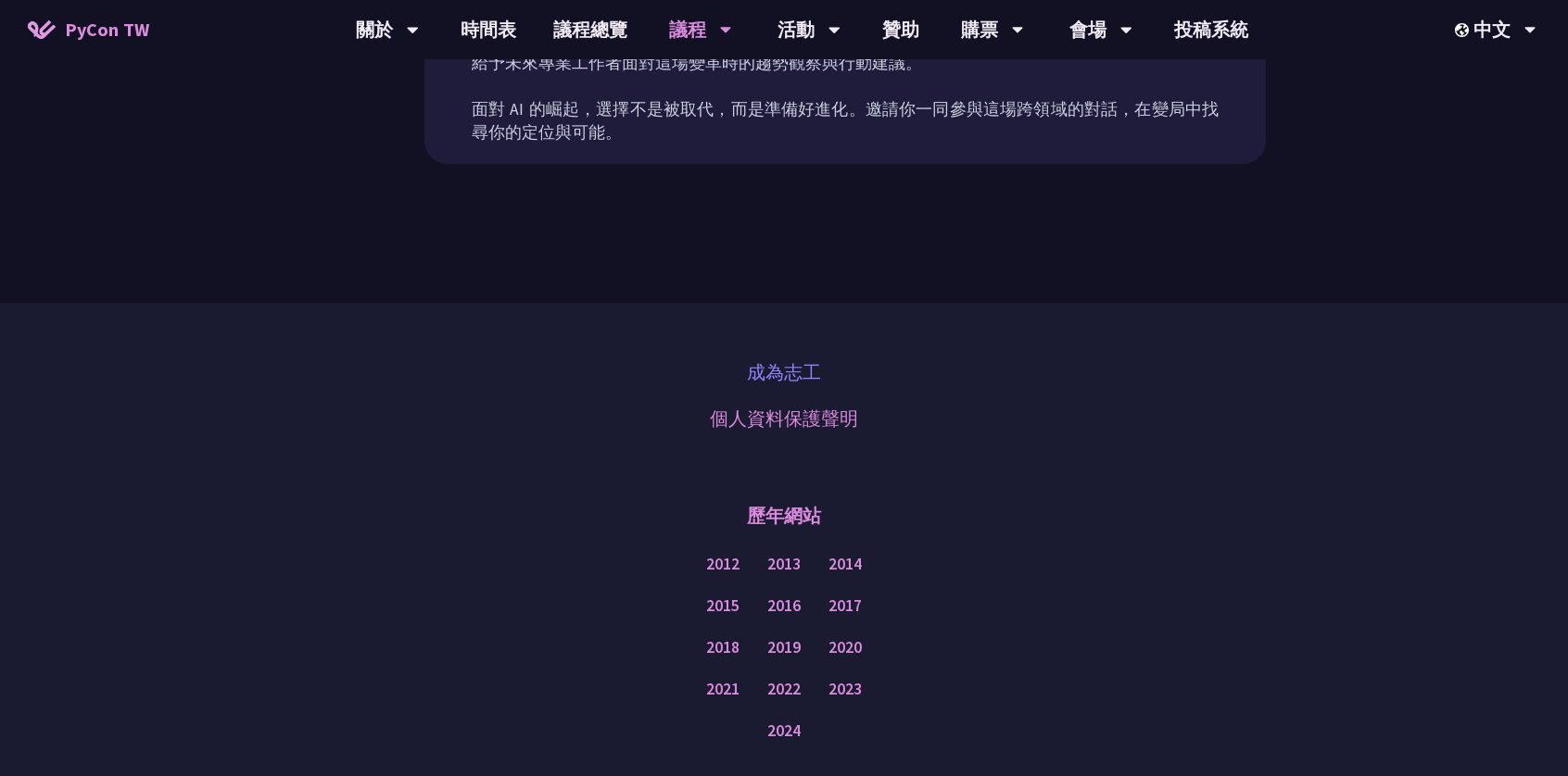
click at [777, 358] on link "成為志工" at bounding box center [784, 371] width 75 height 27
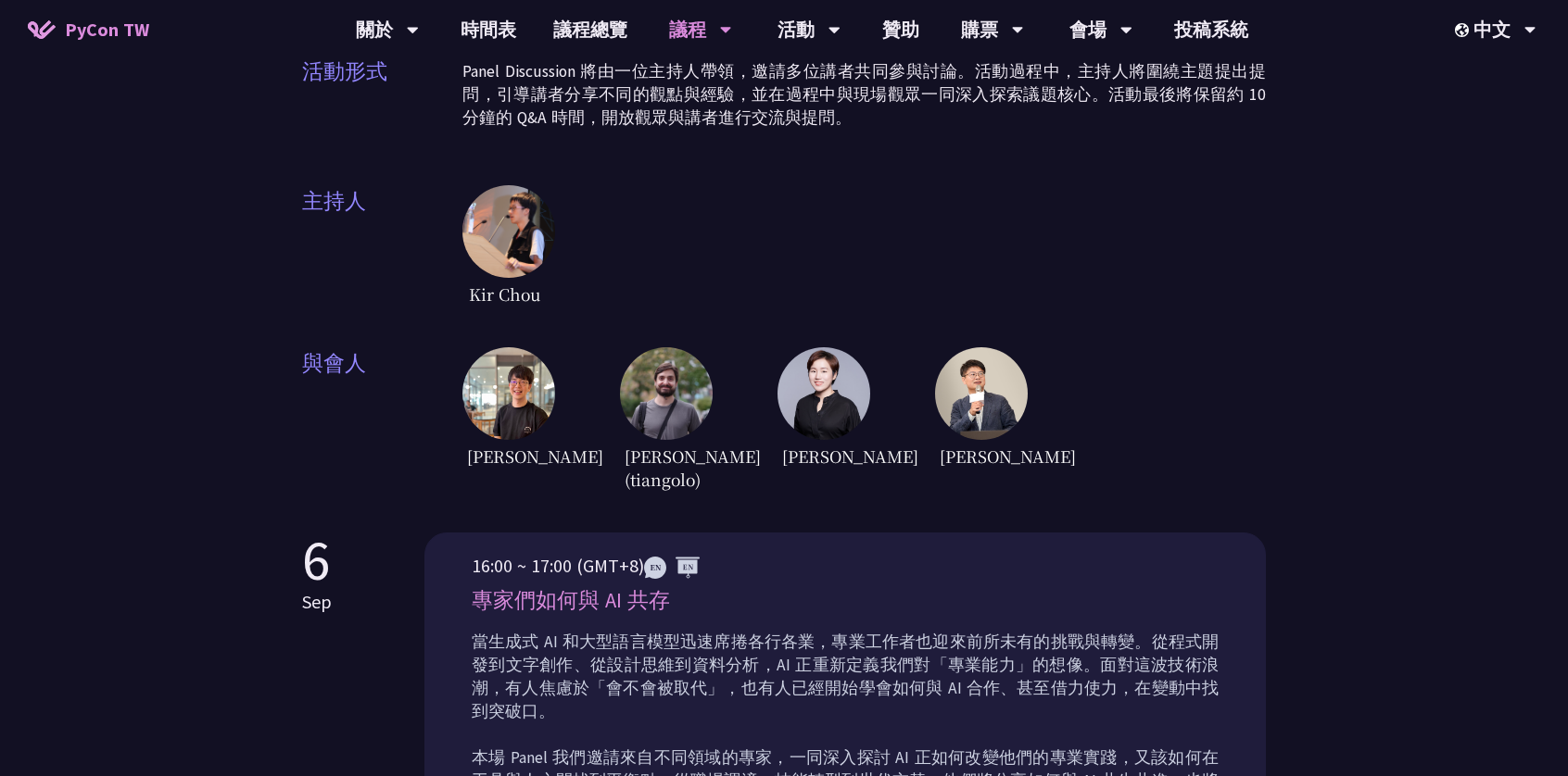
scroll to position [278, 0]
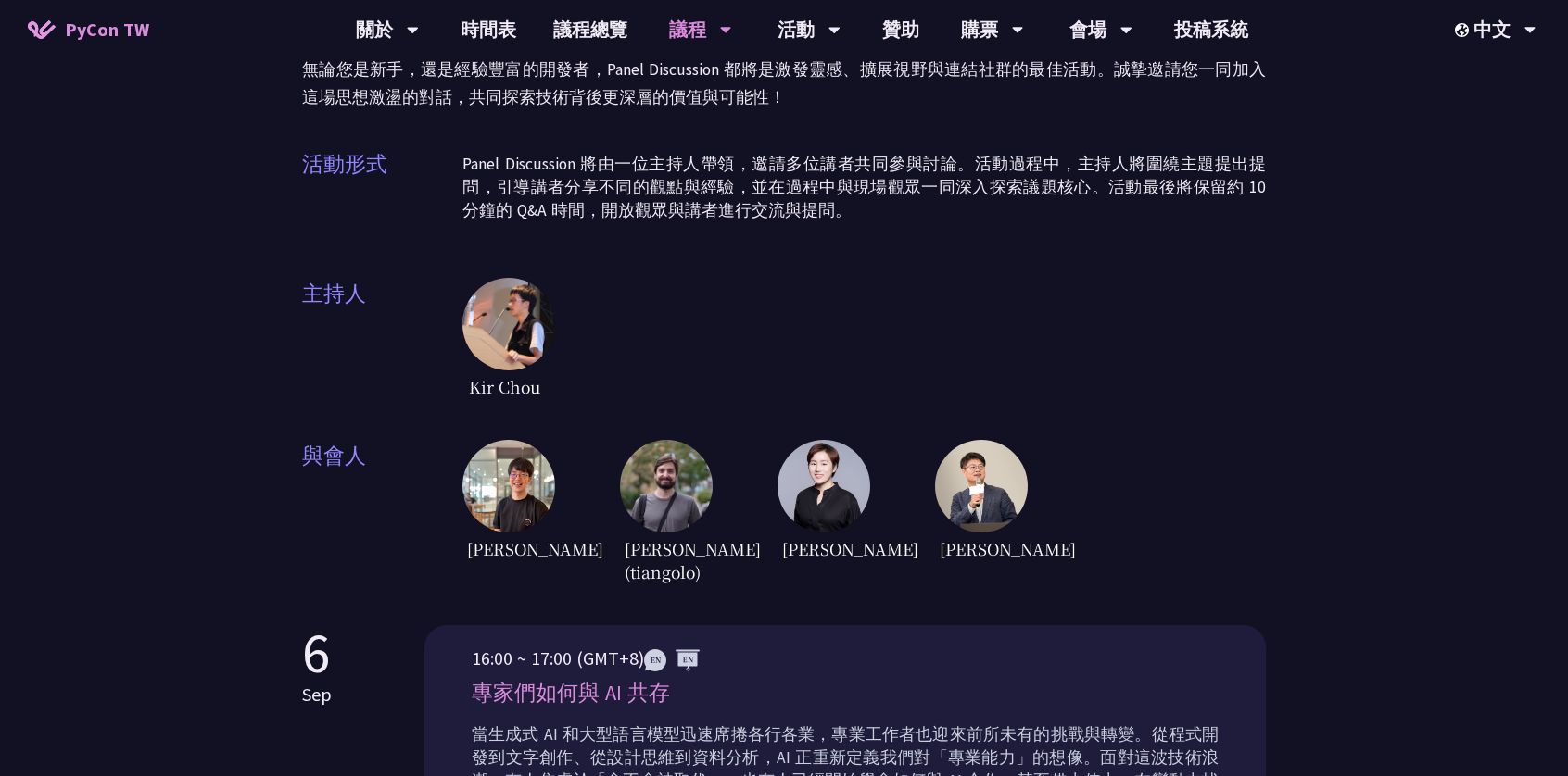
click at [500, 288] on img at bounding box center [509, 324] width 92 height 92
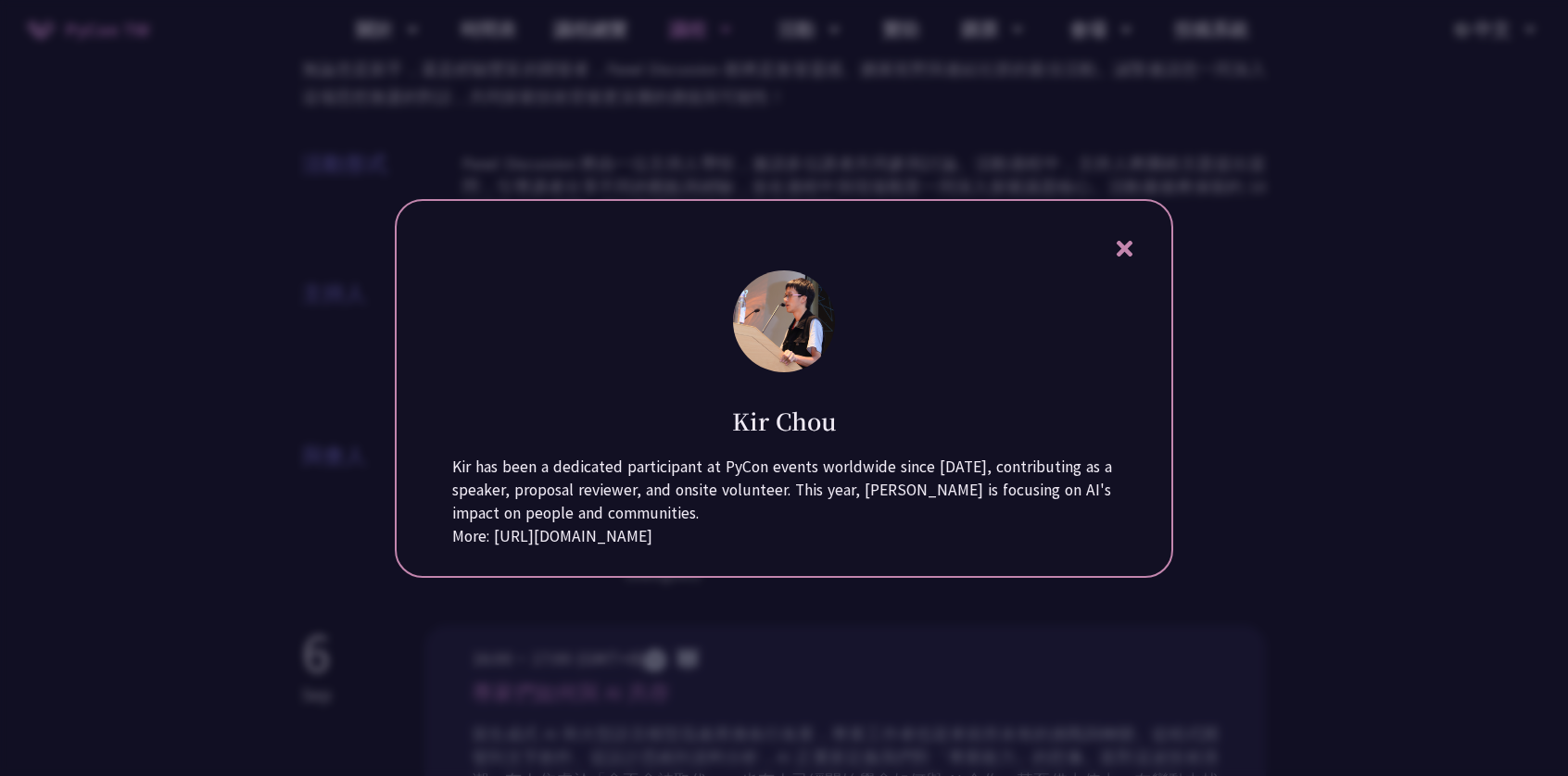
drag, startPoint x: 494, startPoint y: 560, endPoint x: 758, endPoint y: 565, distance: 264.0
click at [758, 548] on p "More: https://note35.github.io/about/talks" at bounding box center [783, 537] width 663 height 24
click at [1128, 237] on icon at bounding box center [1125, 248] width 24 height 24
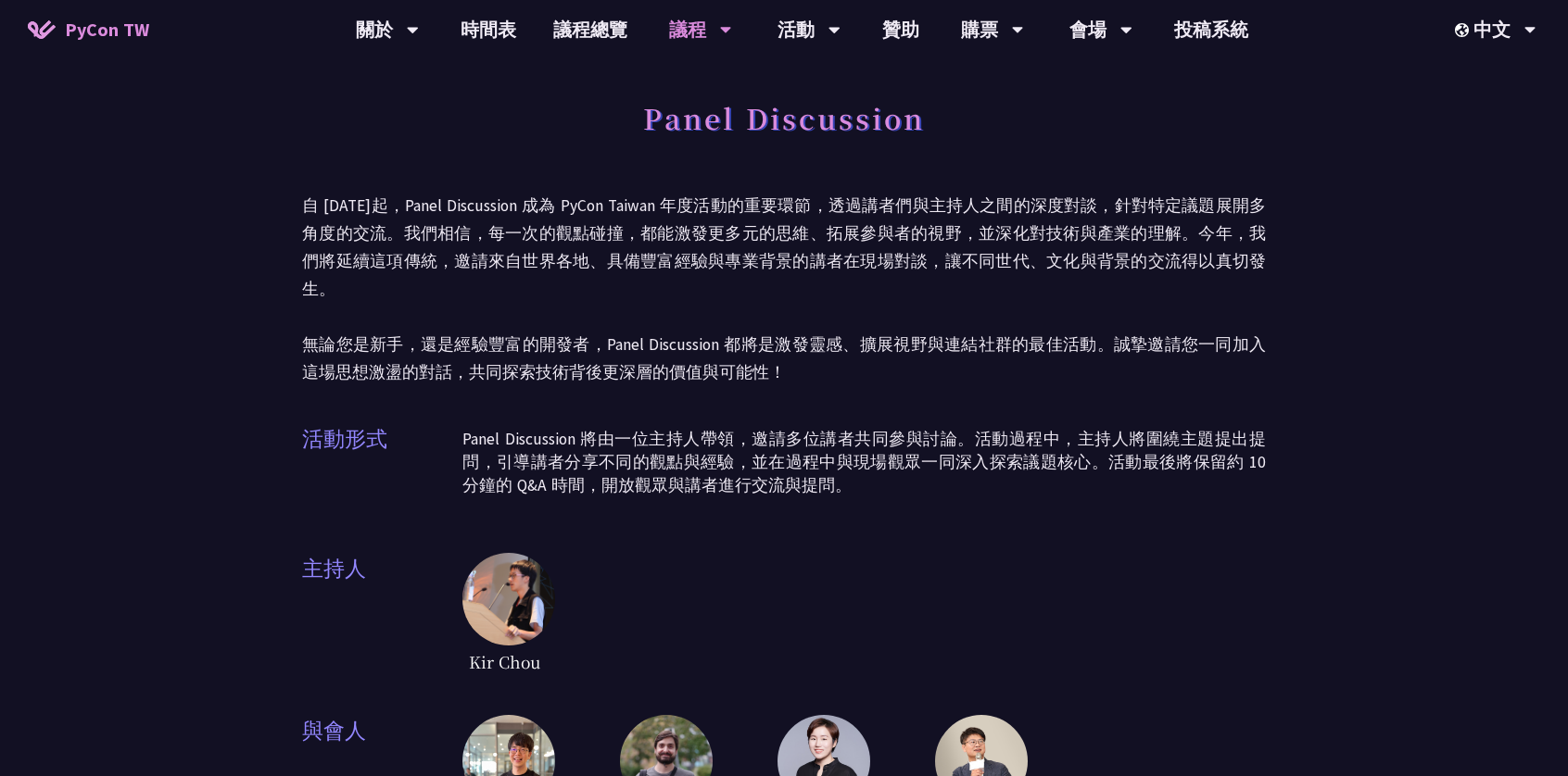
scroll to position [0, 0]
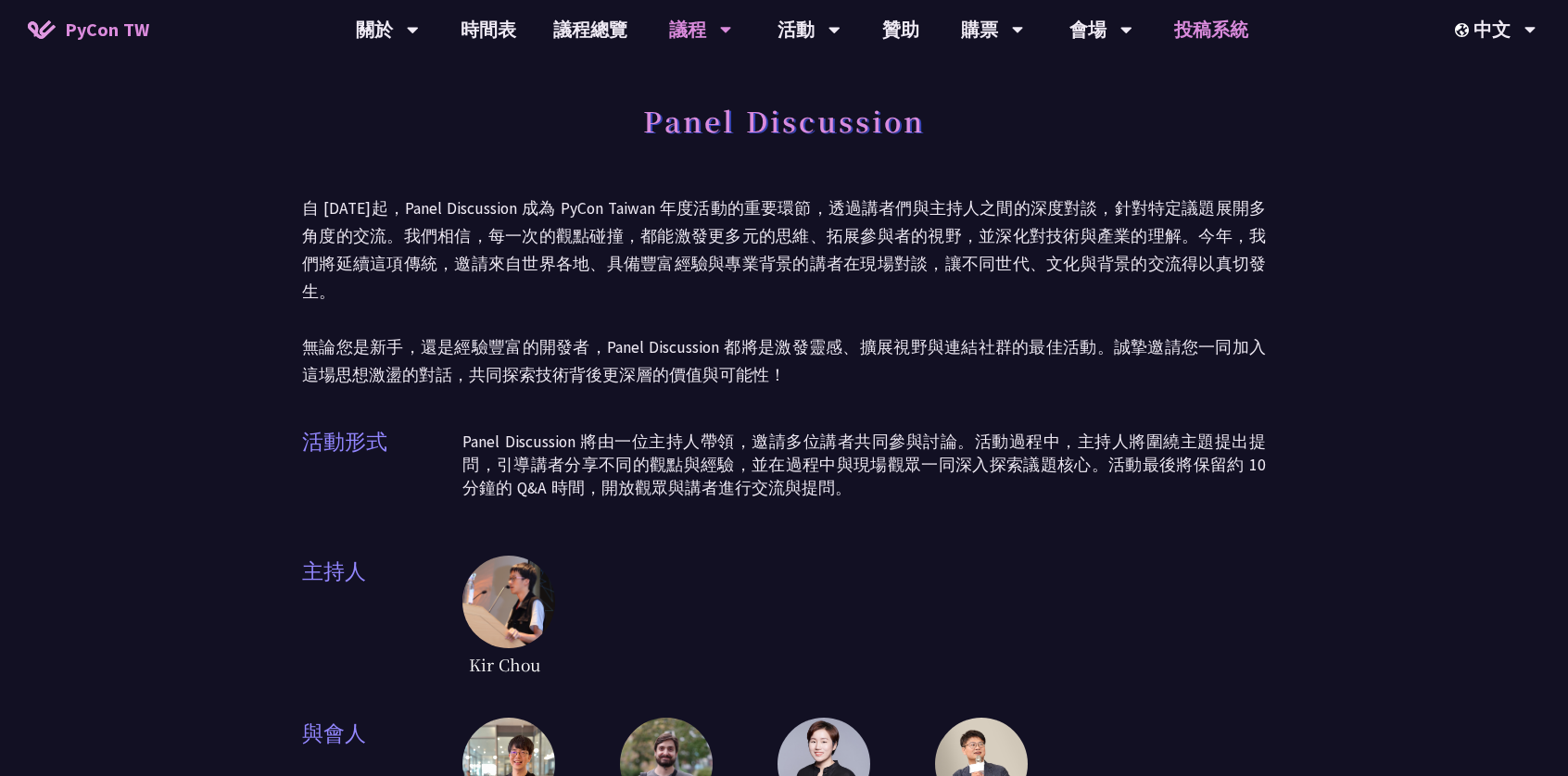
click at [1193, 21] on link "投稿系統" at bounding box center [1211, 29] width 111 height 59
